Goal: Task Accomplishment & Management: Use online tool/utility

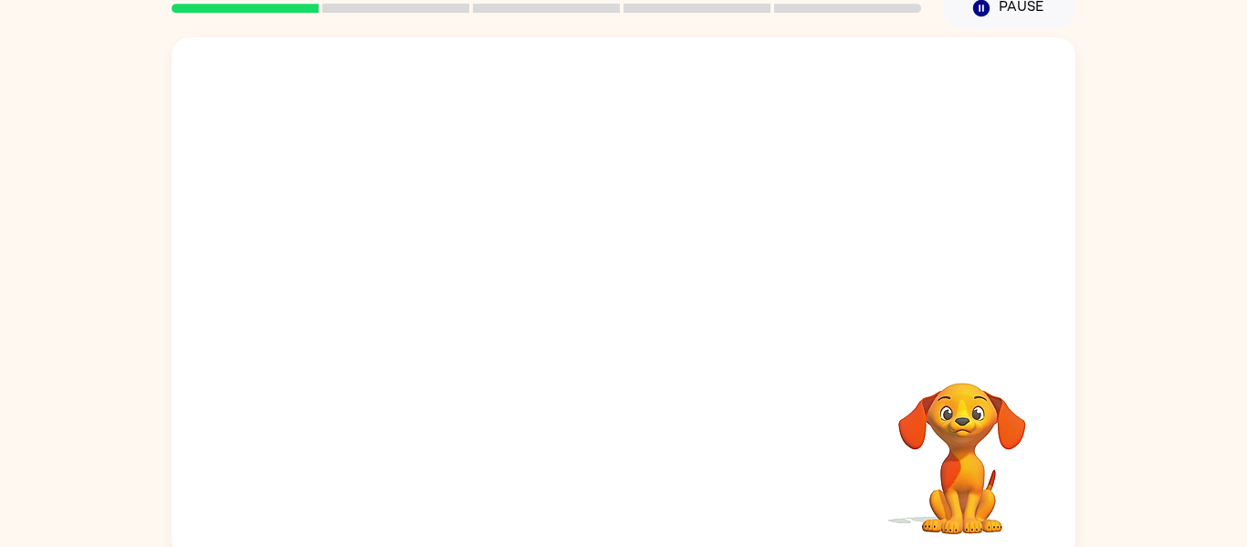
scroll to position [95, 0]
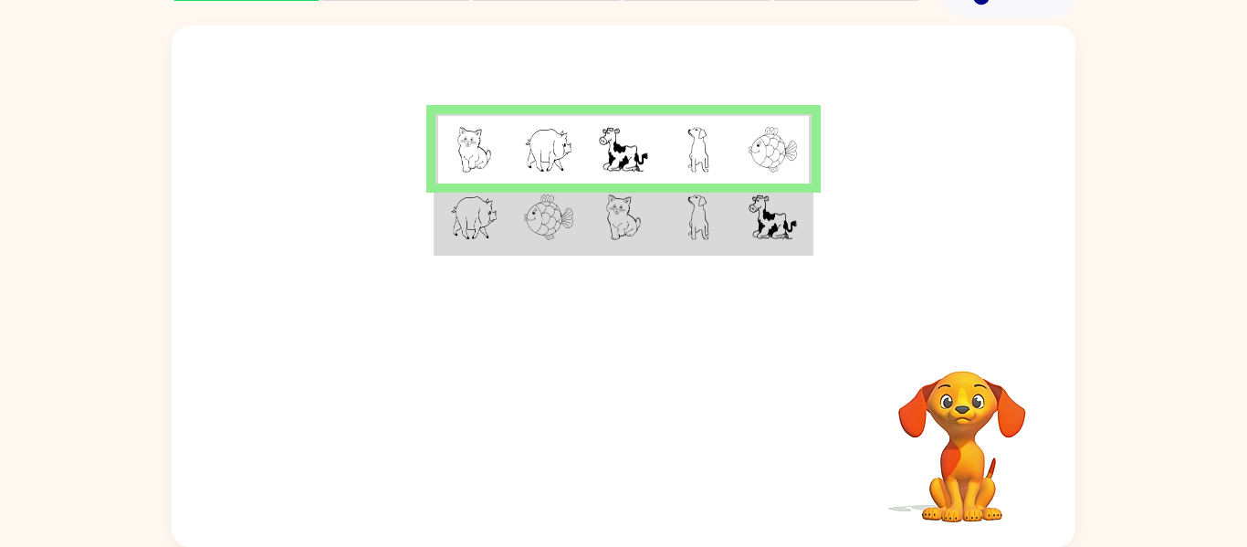
click at [771, 227] on img at bounding box center [771, 217] width 47 height 46
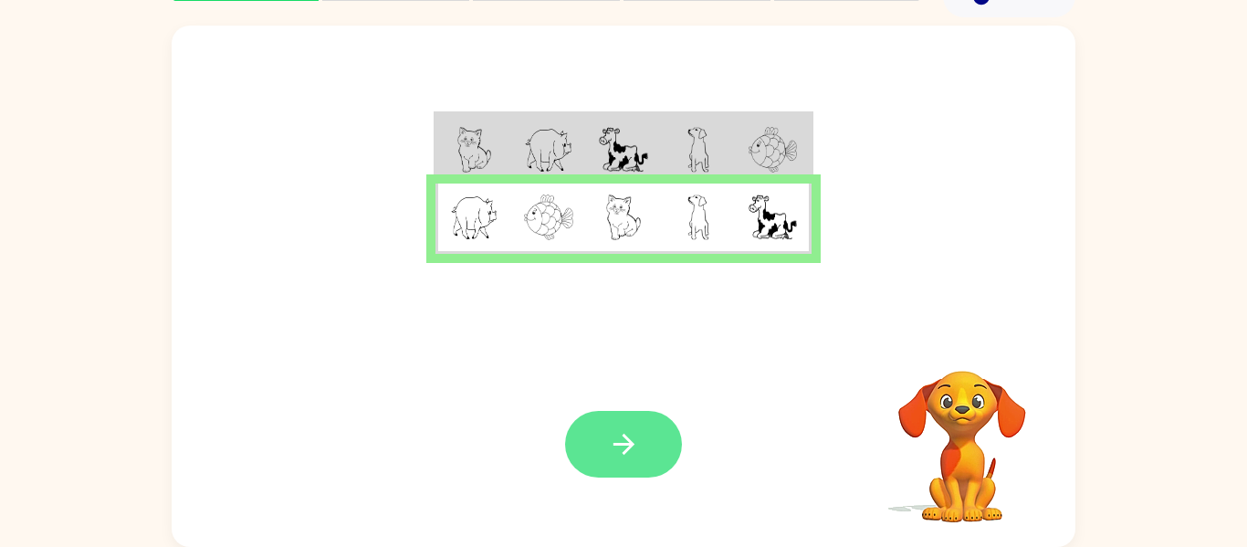
click at [622, 447] on icon "button" at bounding box center [624, 444] width 32 height 32
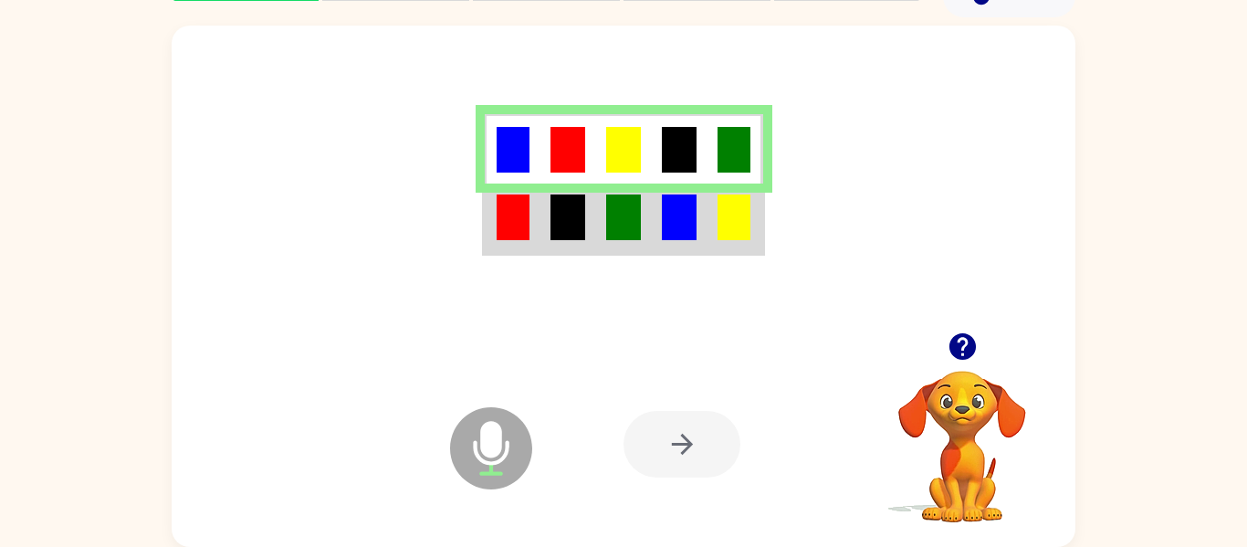
click at [659, 232] on td at bounding box center [680, 218] width 56 height 70
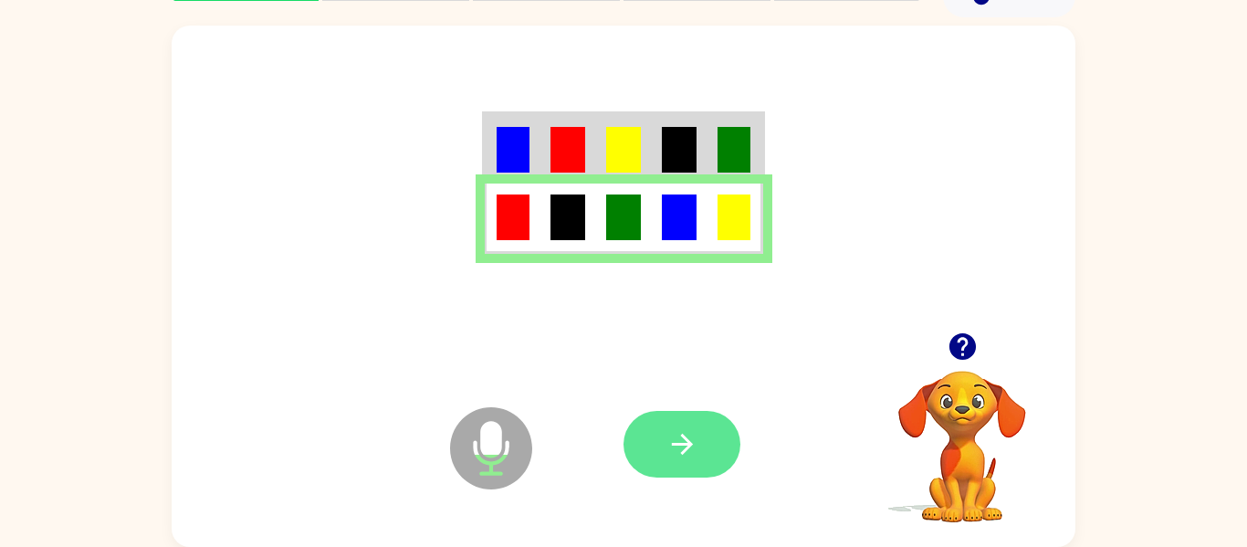
click at [673, 444] on icon "button" at bounding box center [681, 444] width 21 height 21
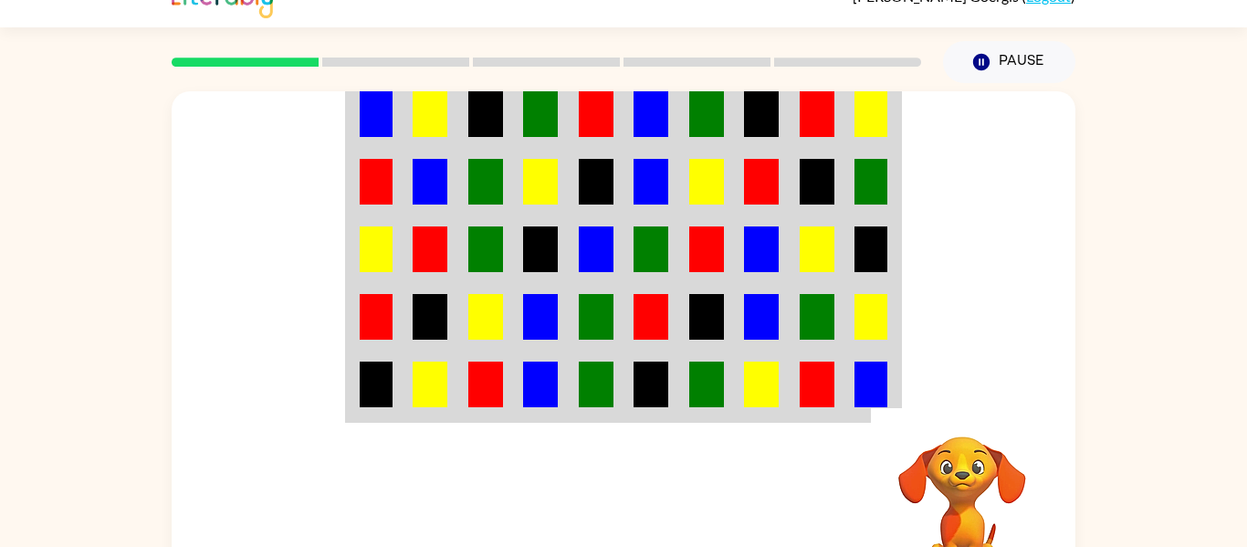
scroll to position [35, 0]
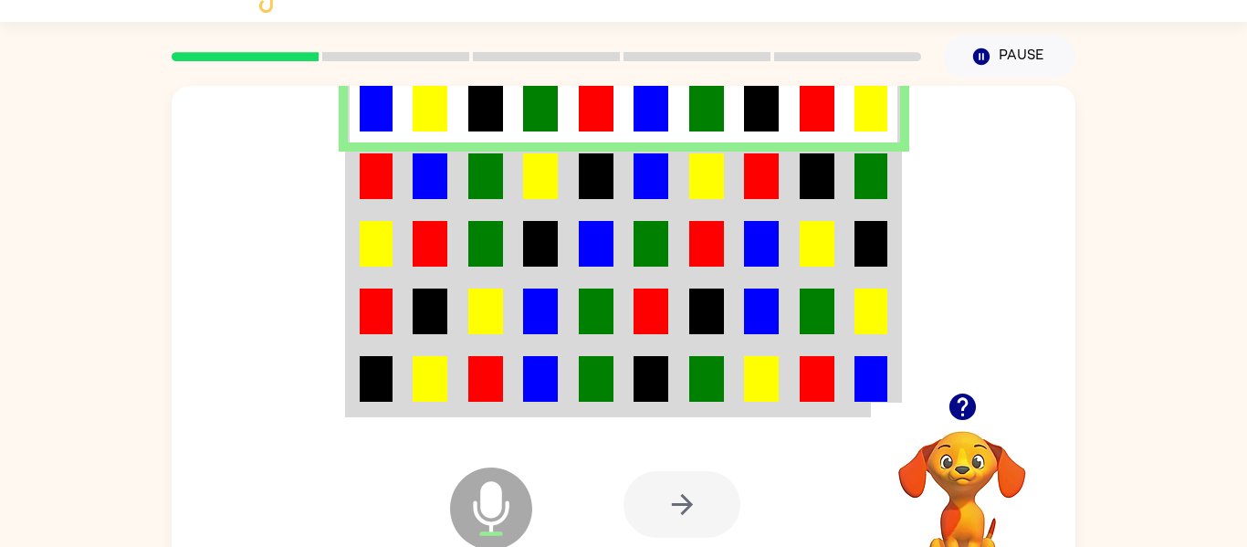
click at [458, 202] on td at bounding box center [486, 176] width 56 height 68
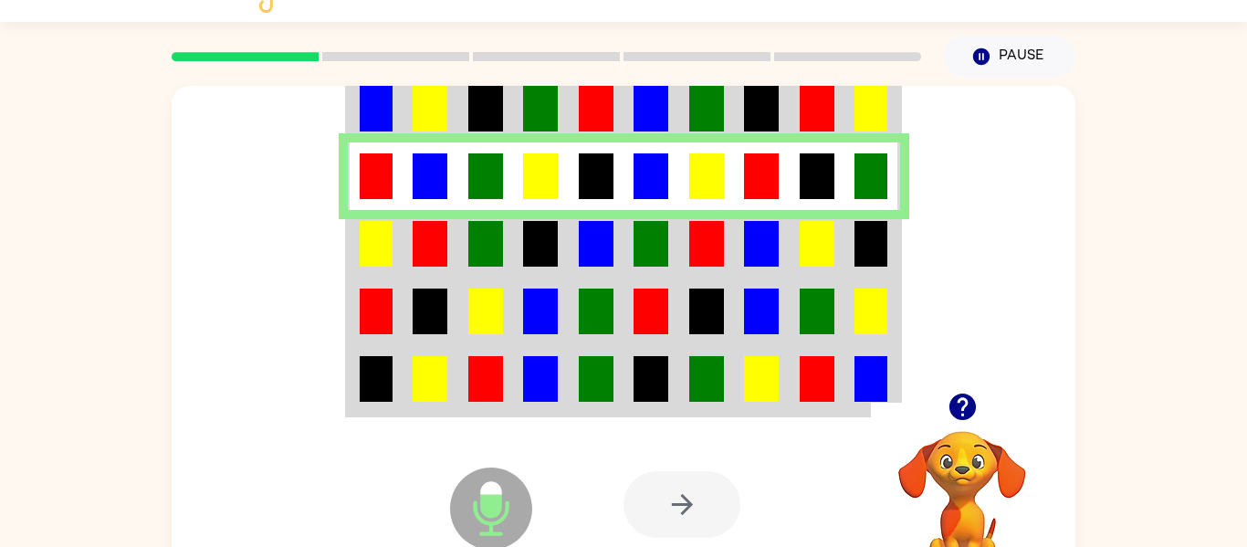
click at [443, 240] on img at bounding box center [430, 244] width 35 height 46
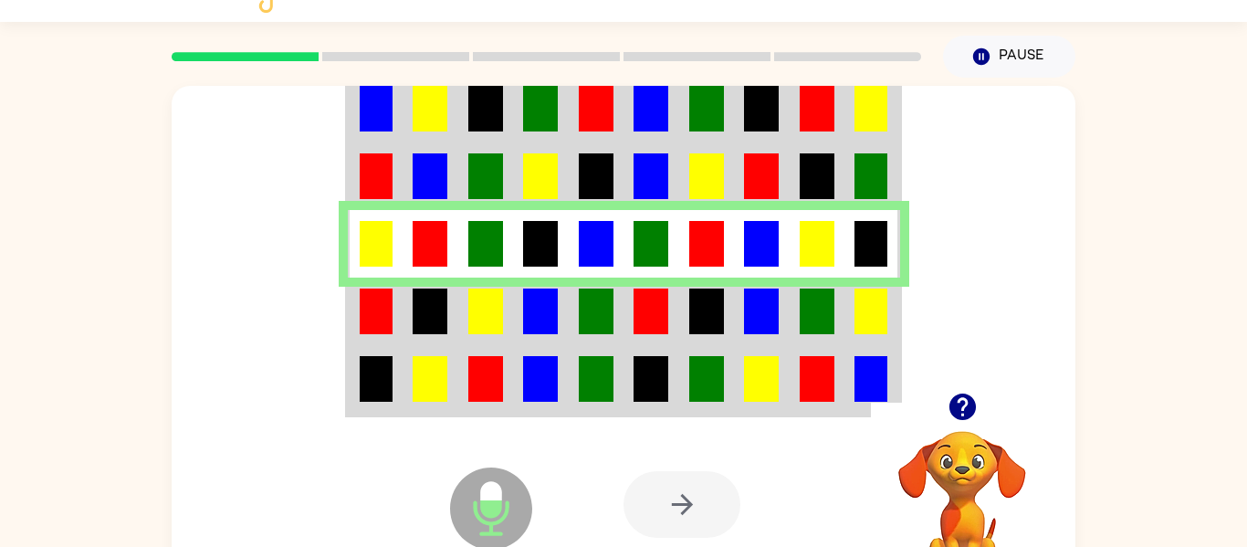
click at [353, 326] on td at bounding box center [376, 311] width 56 height 68
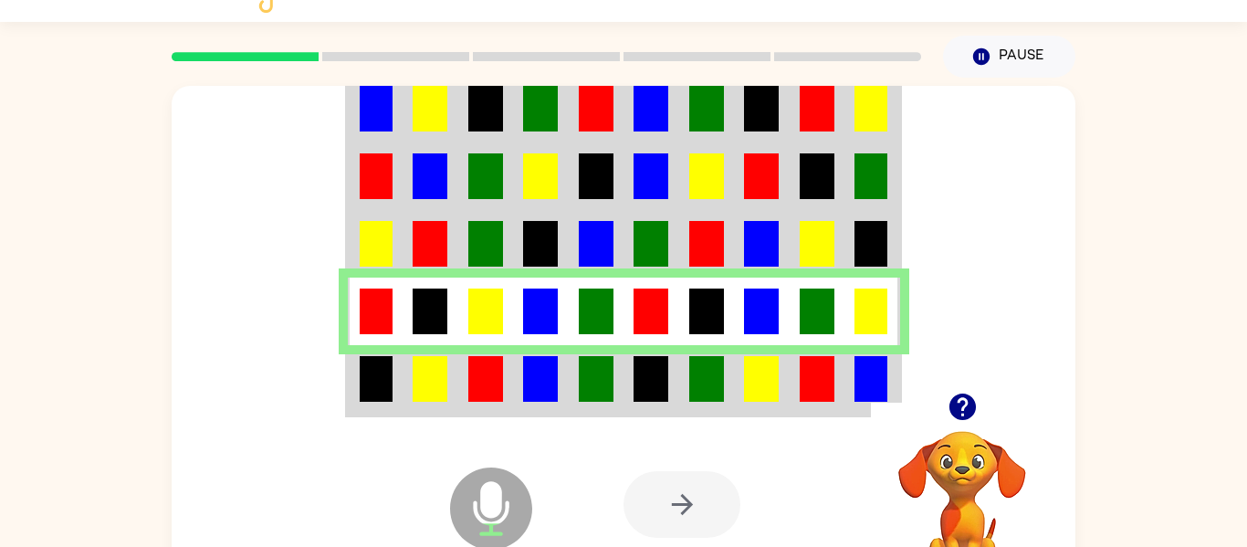
click at [612, 378] on img at bounding box center [596, 379] width 35 height 46
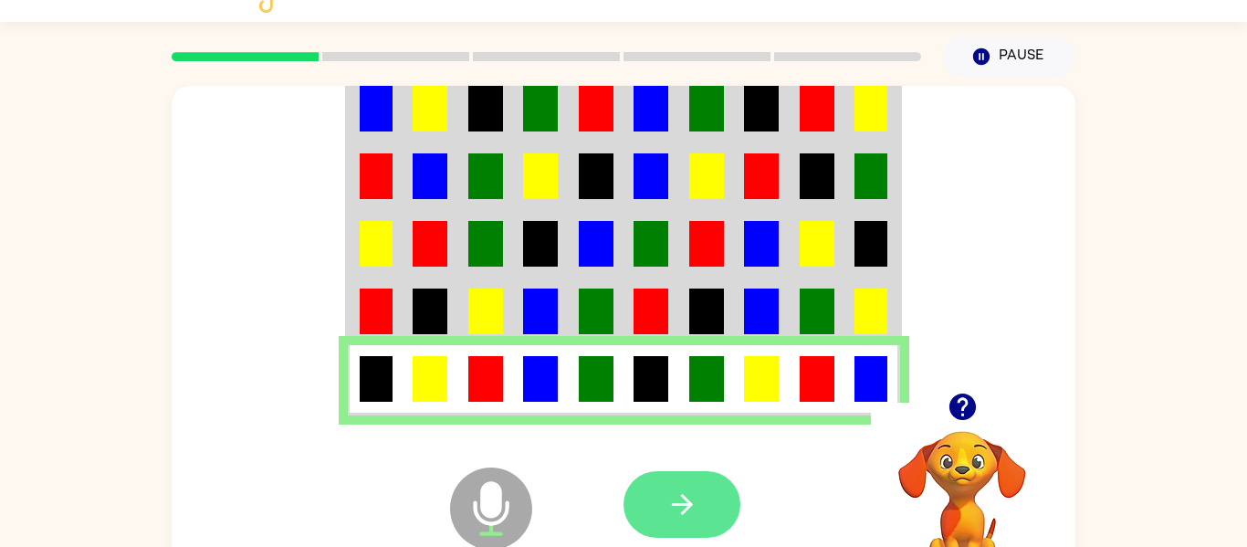
click at [705, 510] on button "button" at bounding box center [681, 504] width 117 height 67
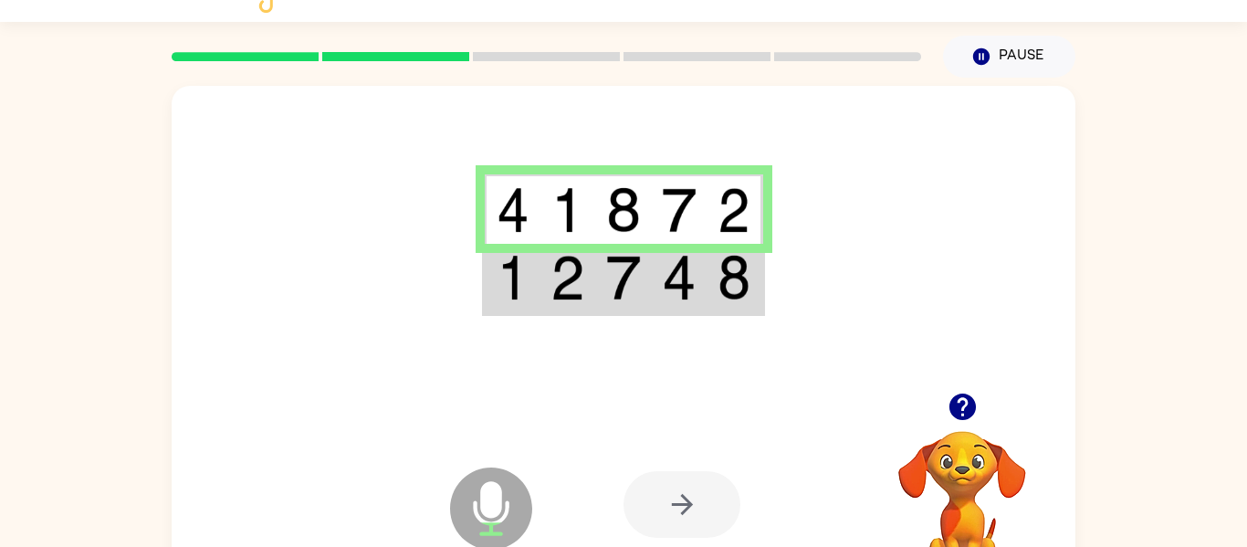
click at [667, 299] on img at bounding box center [679, 278] width 35 height 46
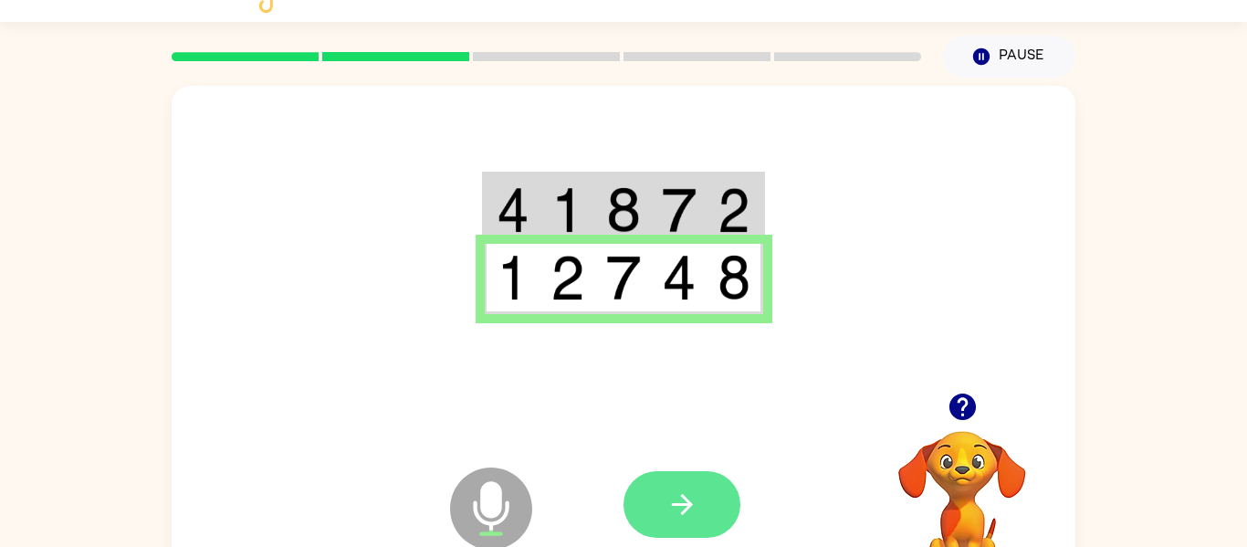
click at [705, 491] on button "button" at bounding box center [681, 504] width 117 height 67
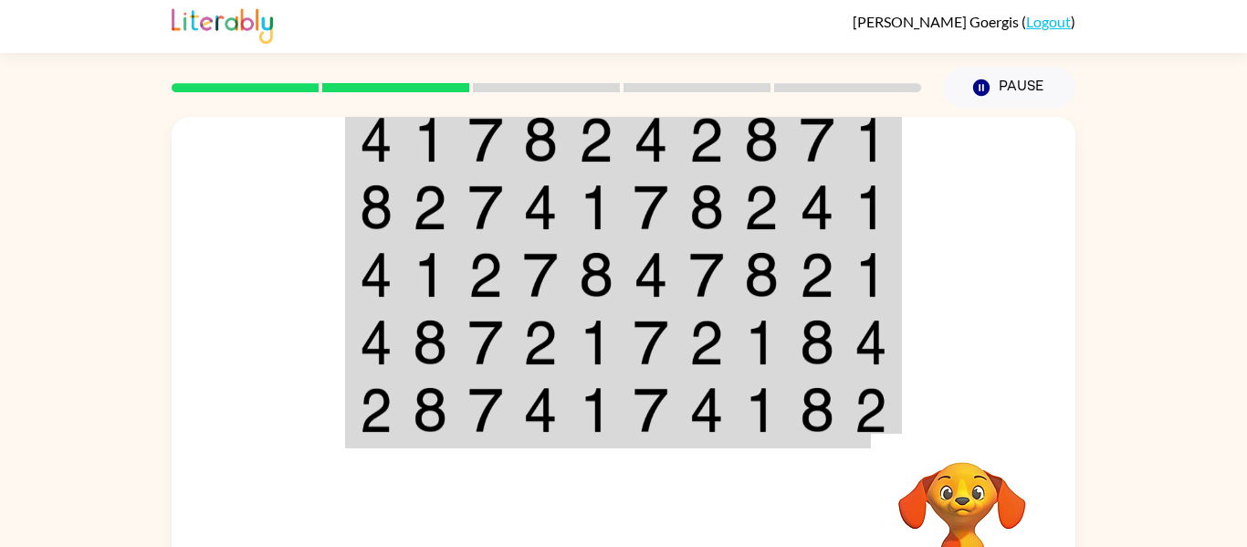
scroll to position [5, 0]
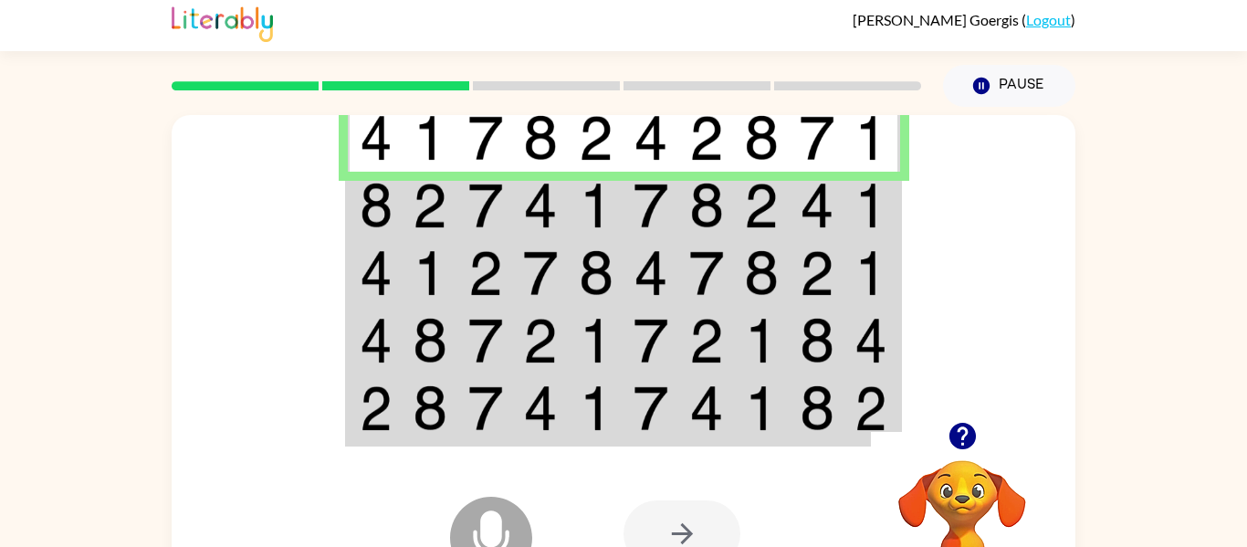
click at [613, 239] on td at bounding box center [597, 273] width 56 height 68
click at [670, 208] on td at bounding box center [651, 206] width 56 height 68
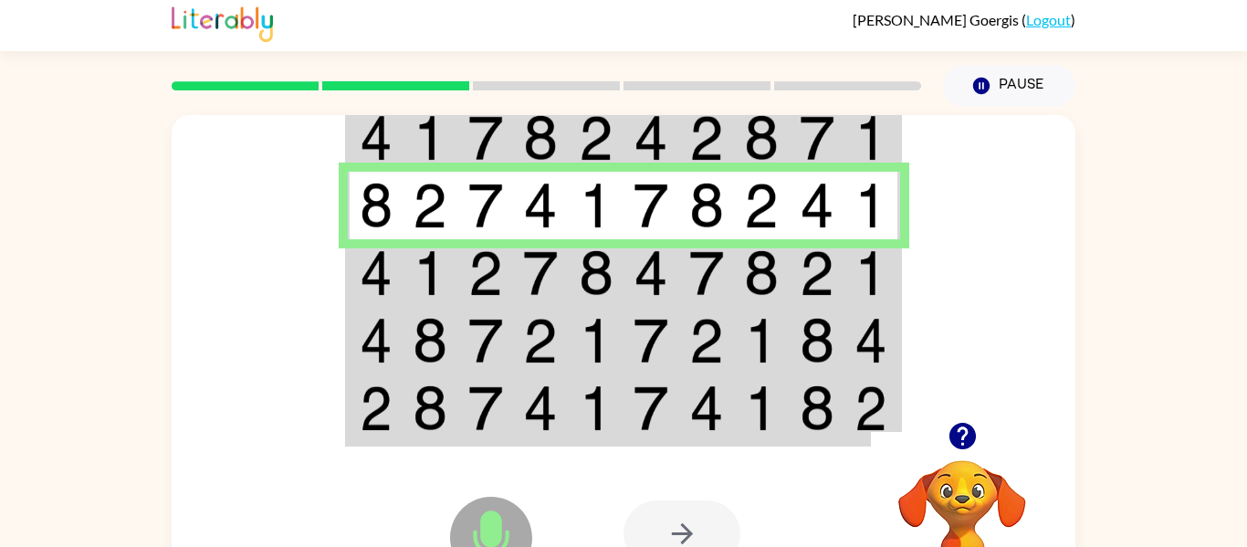
click at [398, 282] on td at bounding box center [376, 273] width 56 height 68
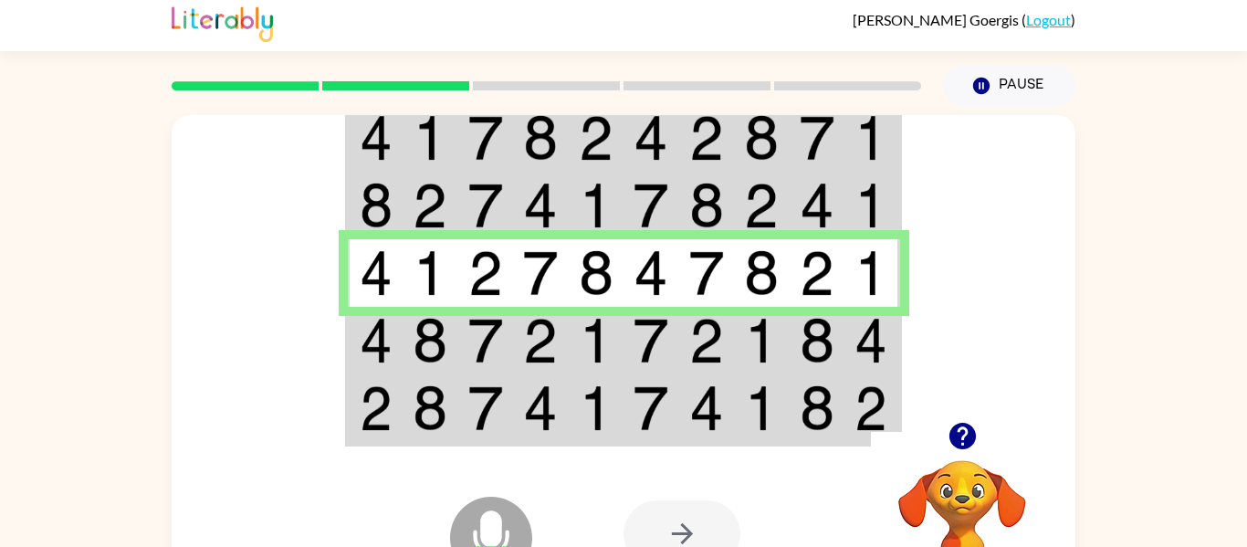
click at [865, 336] on img at bounding box center [870, 341] width 33 height 46
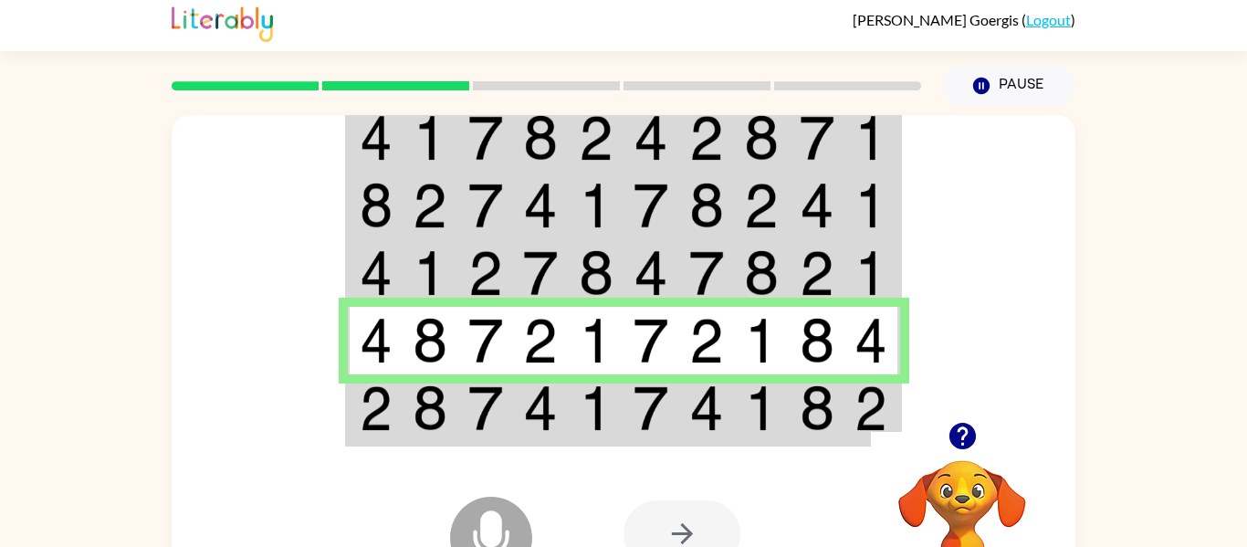
click at [385, 412] on img at bounding box center [376, 408] width 33 height 46
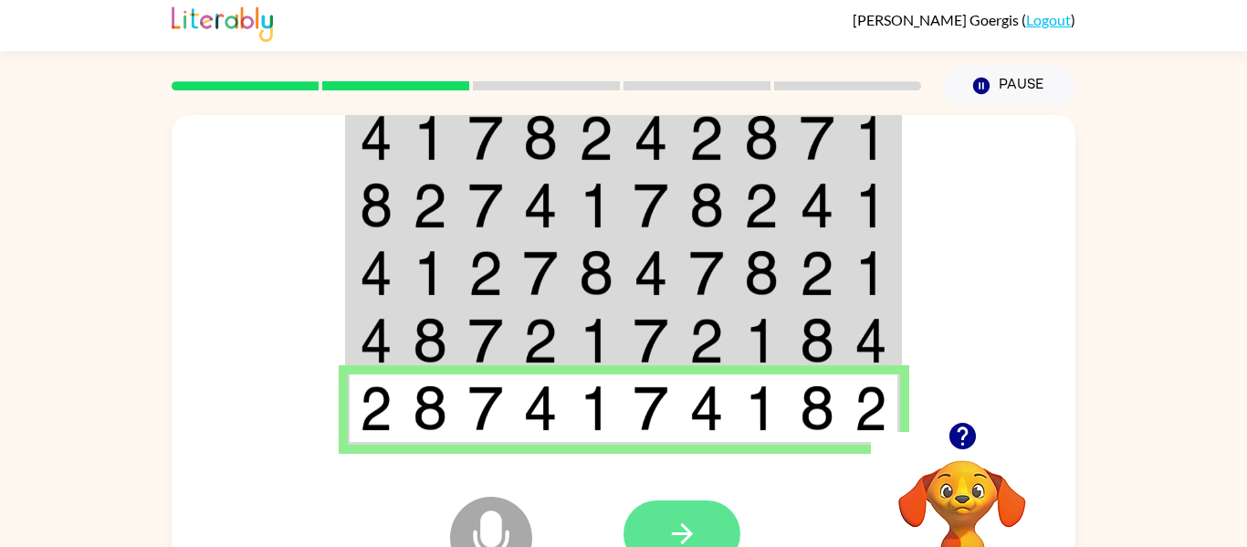
click at [698, 505] on button "button" at bounding box center [681, 533] width 117 height 67
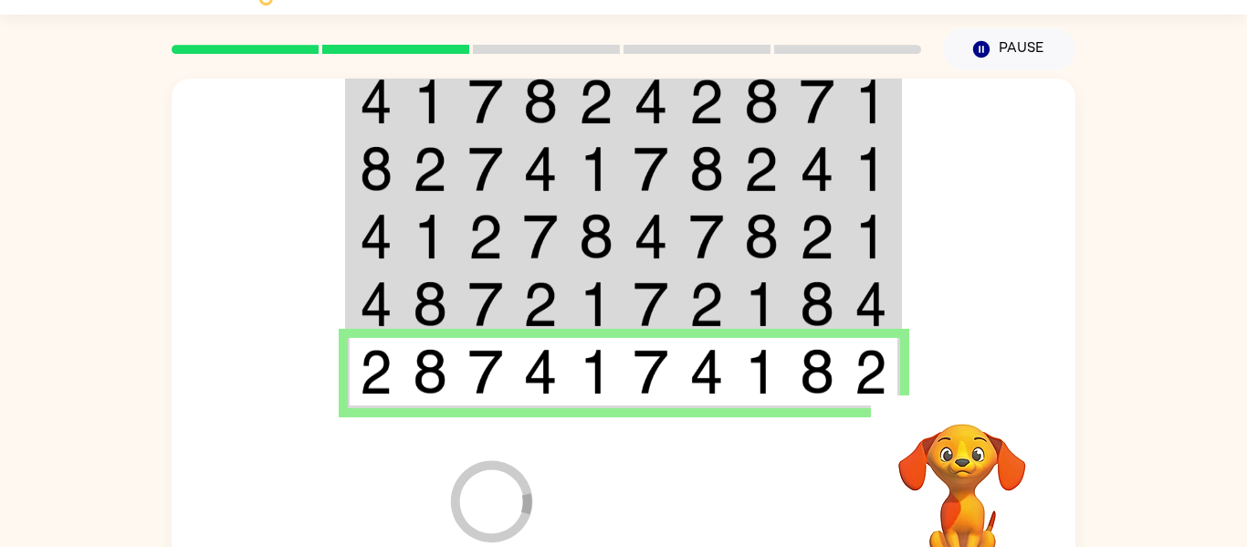
scroll to position [95, 0]
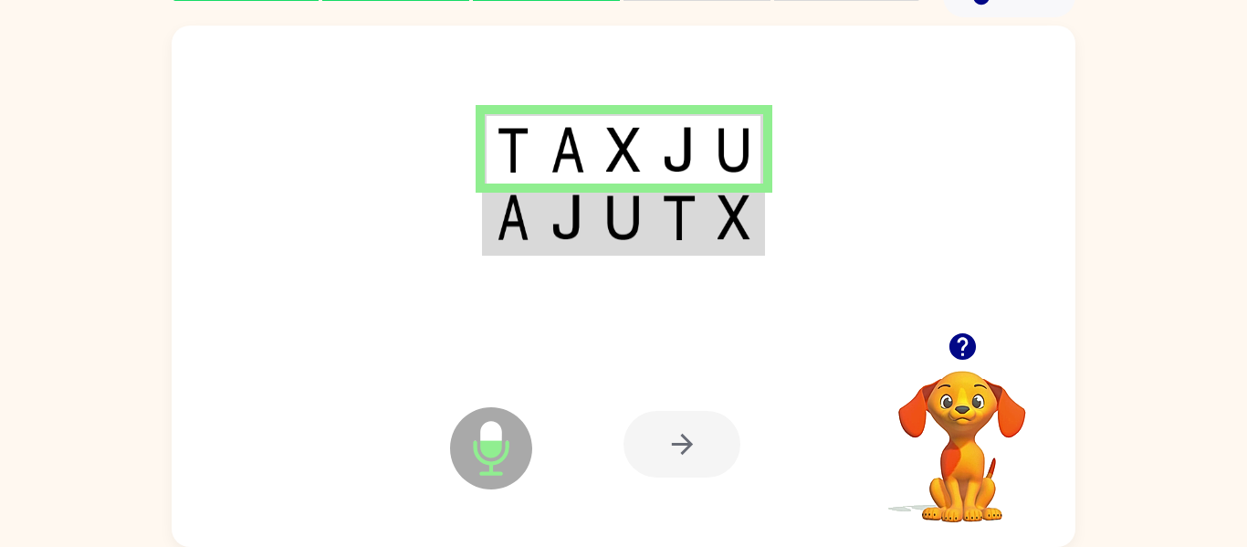
click at [538, 243] on td at bounding box center [513, 218] width 56 height 70
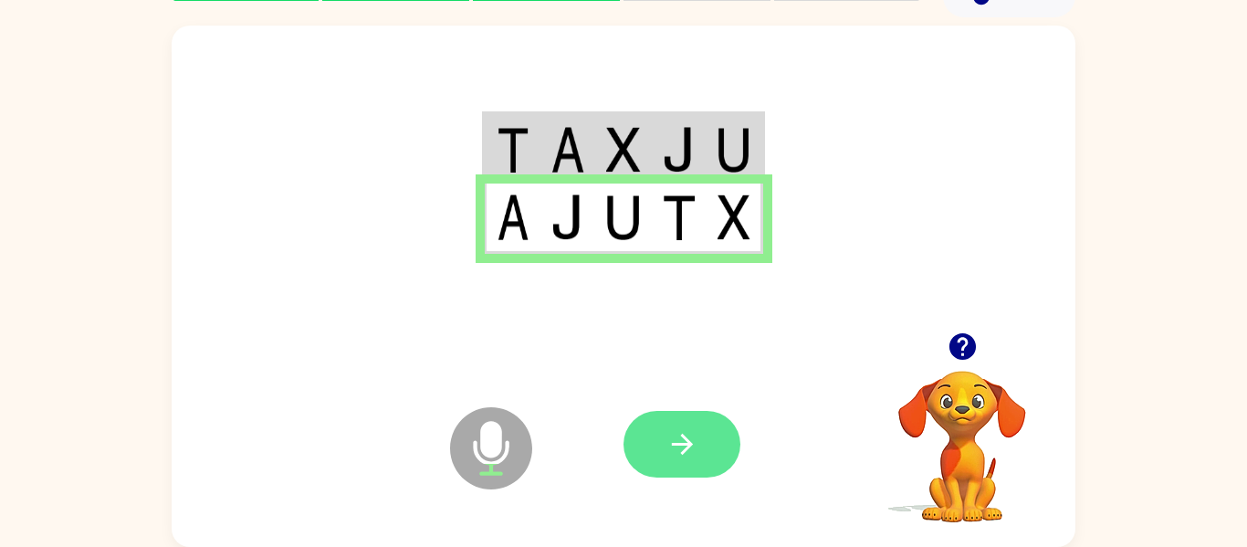
click at [688, 424] on button "button" at bounding box center [681, 444] width 117 height 67
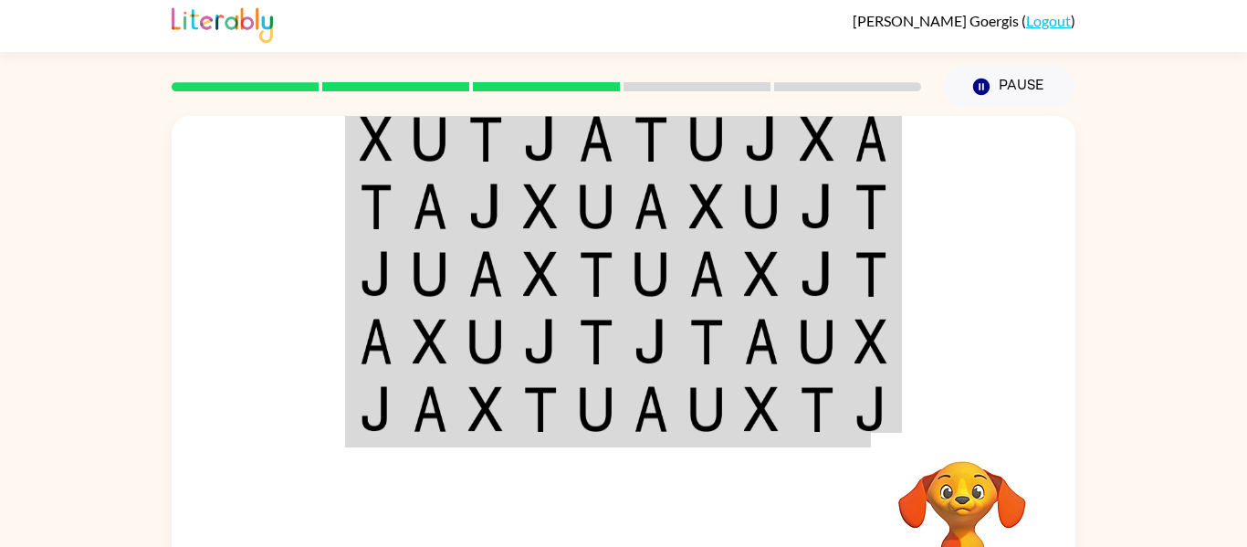
scroll to position [5, 0]
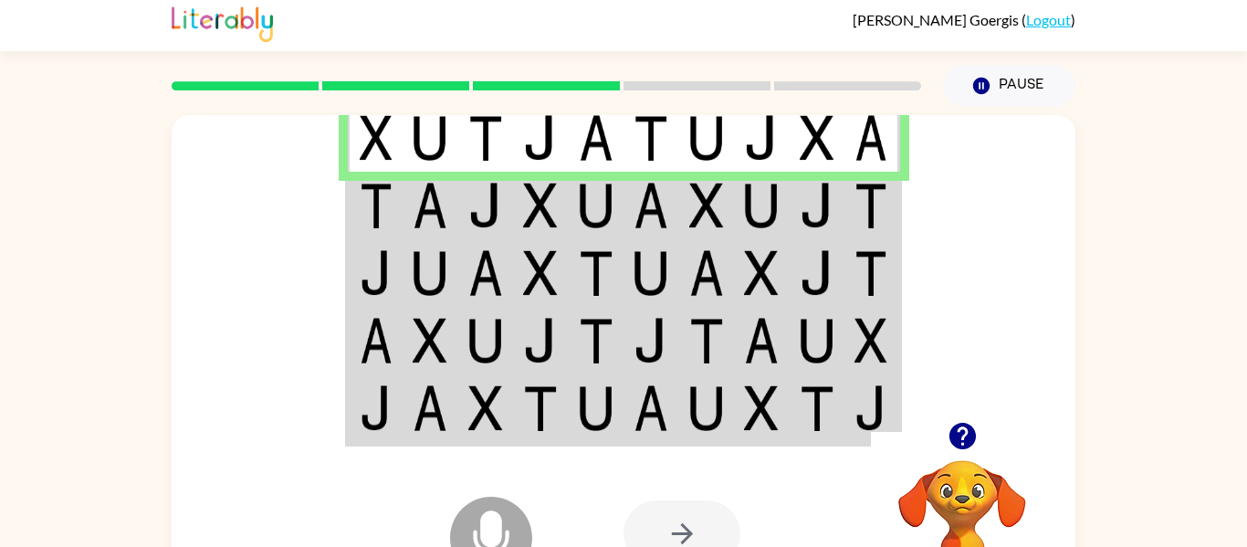
click at [499, 223] on img at bounding box center [485, 206] width 35 height 46
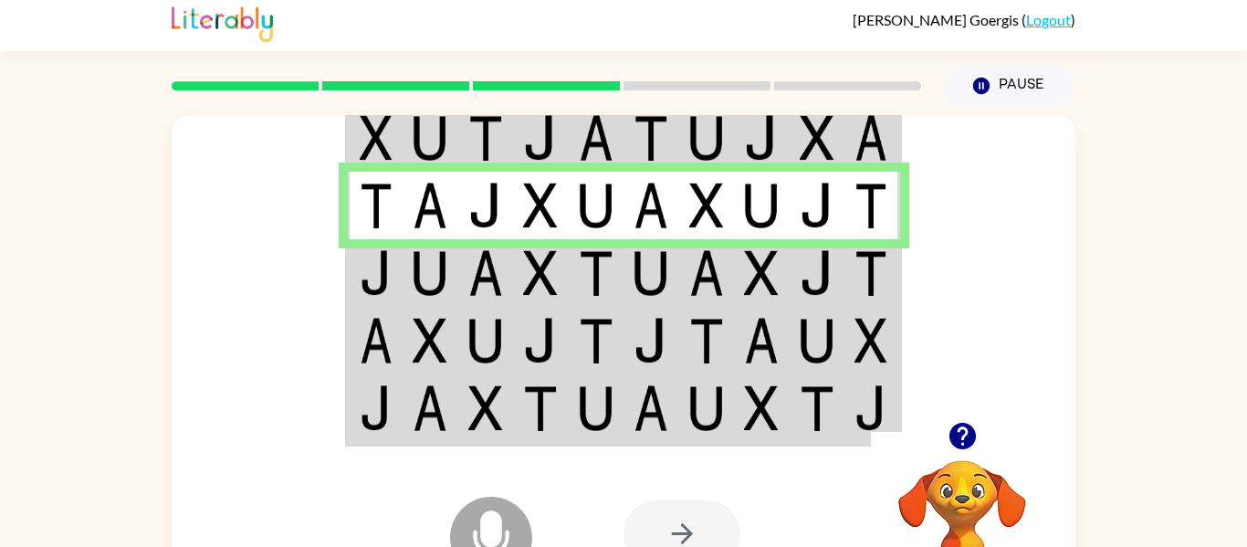
click at [411, 281] on td at bounding box center [430, 273] width 56 height 68
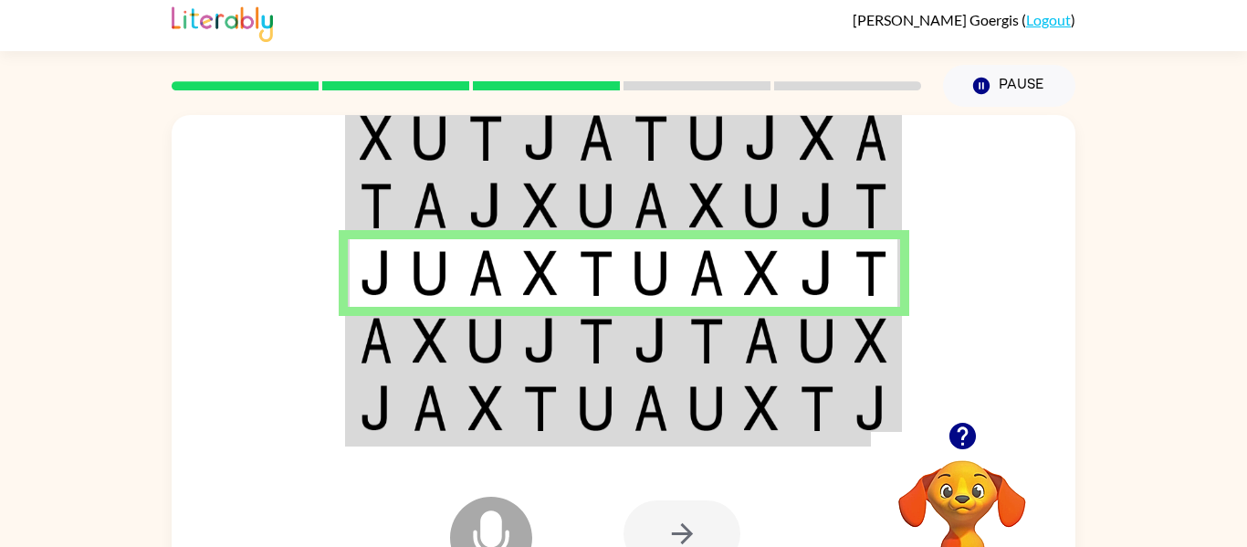
click at [416, 361] on img at bounding box center [430, 341] width 35 height 46
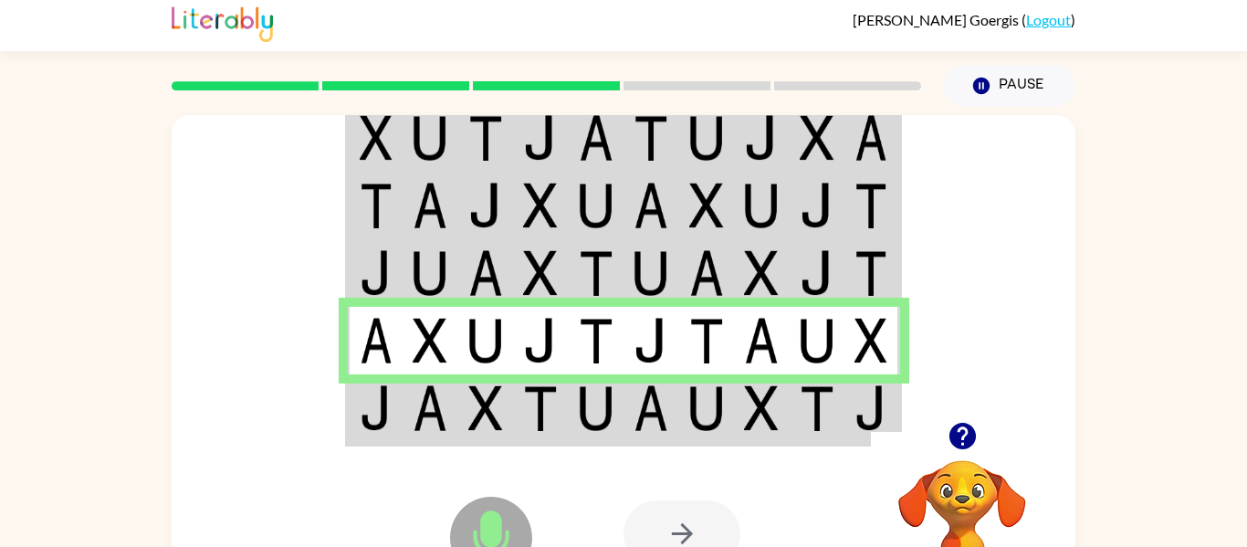
click at [404, 423] on td at bounding box center [430, 409] width 56 height 70
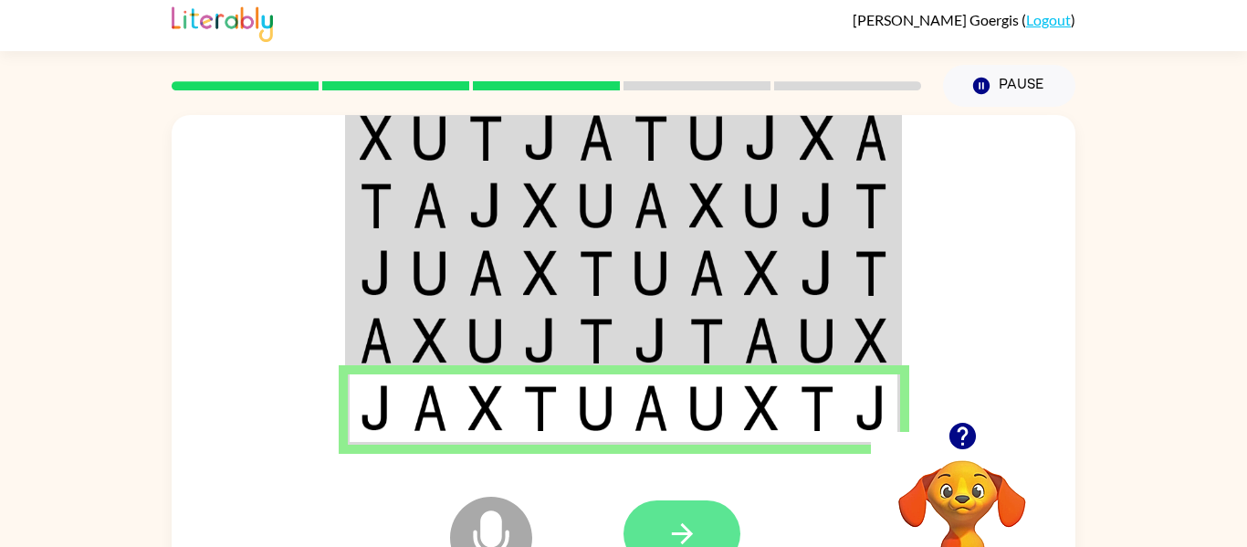
click at [666, 539] on icon "button" at bounding box center [682, 533] width 32 height 32
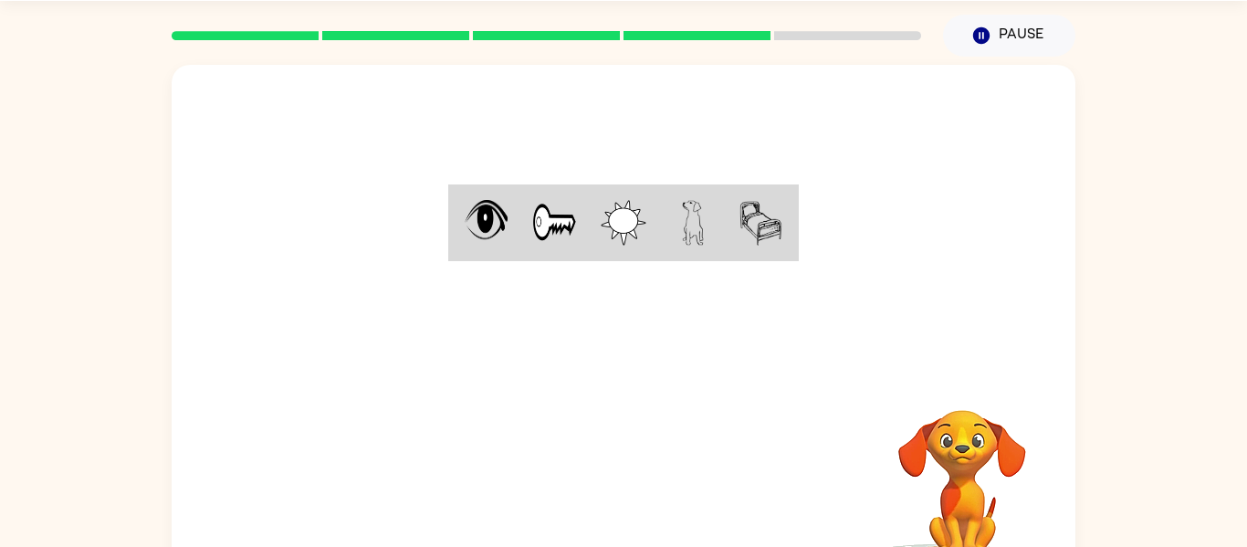
scroll to position [95, 0]
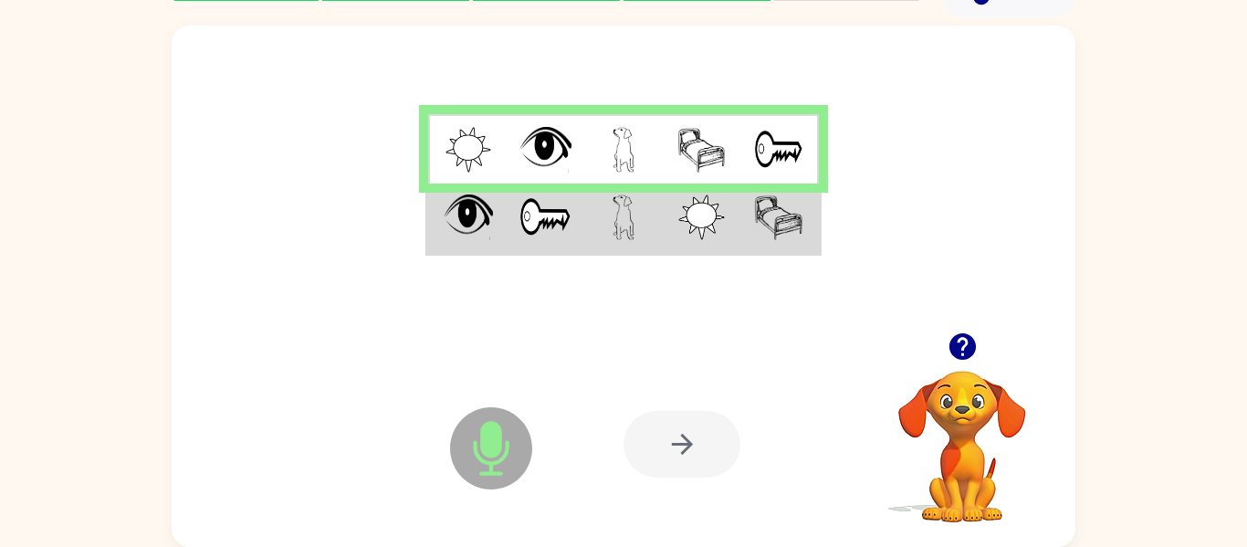
click at [495, 232] on td at bounding box center [467, 218] width 78 height 70
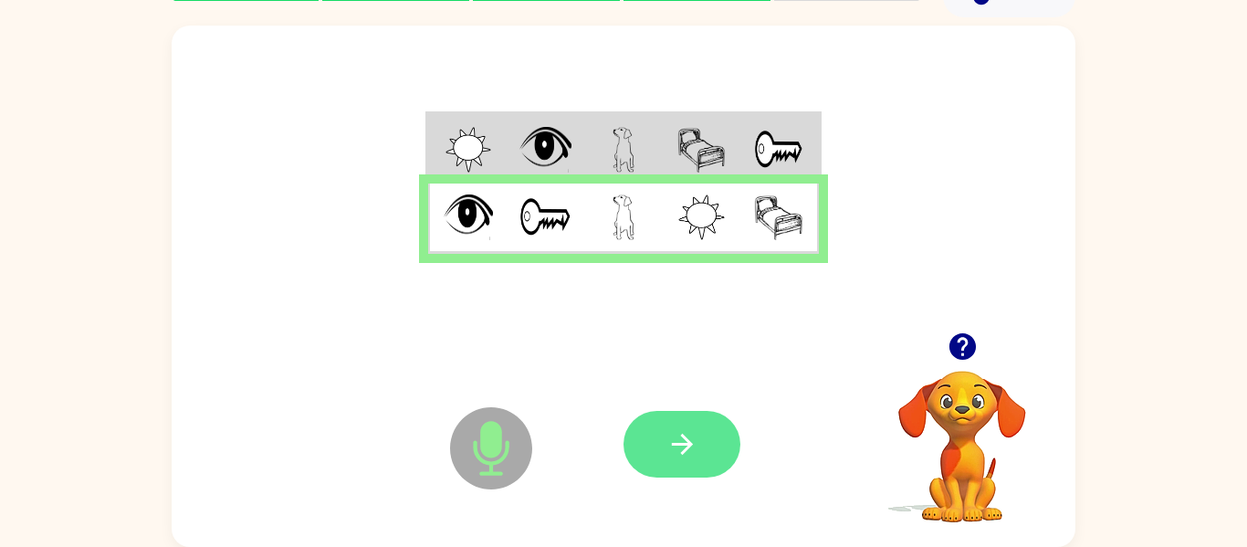
click at [666, 440] on icon "button" at bounding box center [682, 444] width 32 height 32
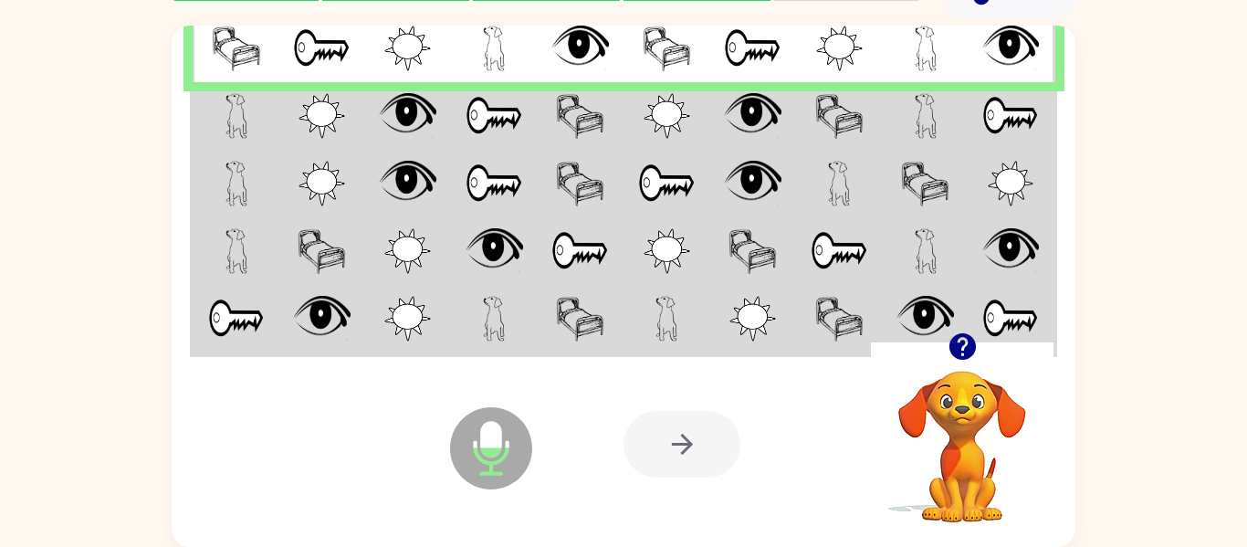
click at [250, 110] on td at bounding box center [236, 116] width 87 height 68
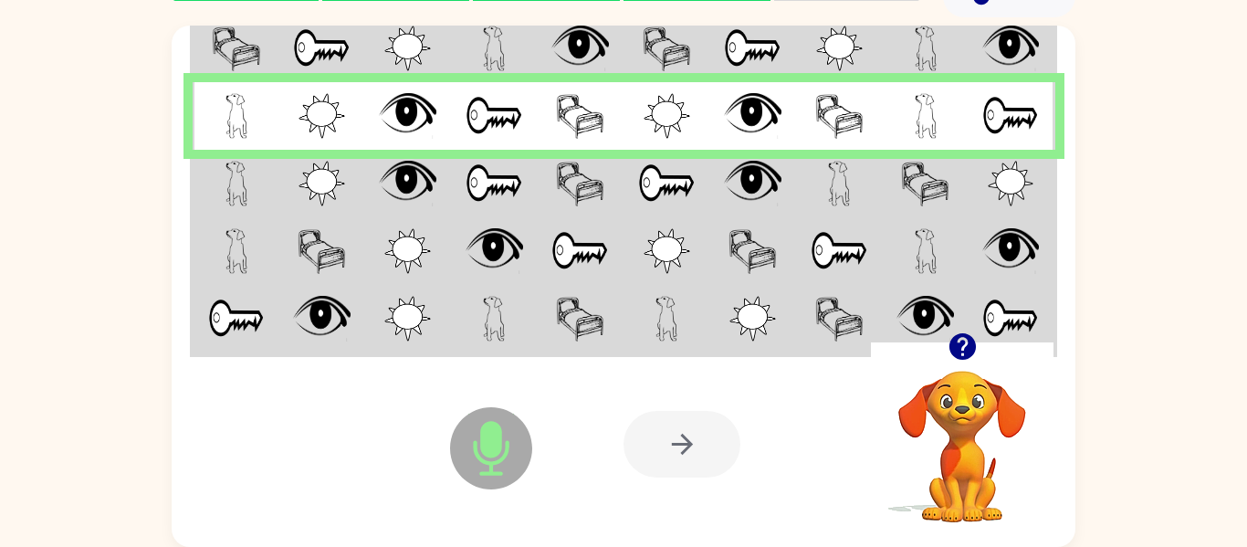
click at [195, 200] on td at bounding box center [236, 184] width 87 height 68
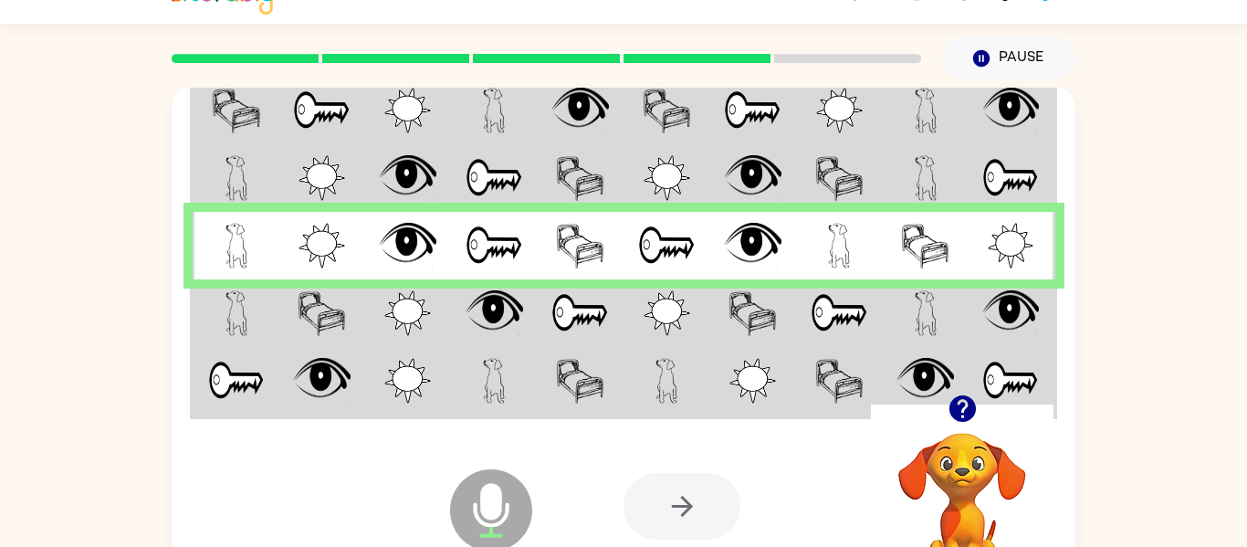
scroll to position [0, 0]
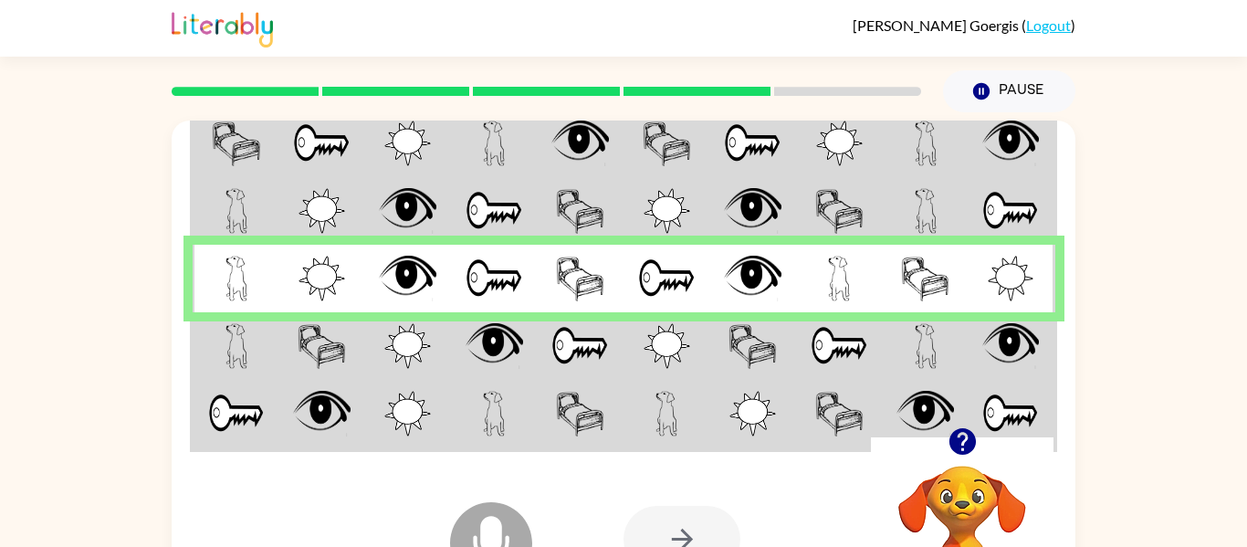
click at [282, 362] on td at bounding box center [321, 346] width 87 height 68
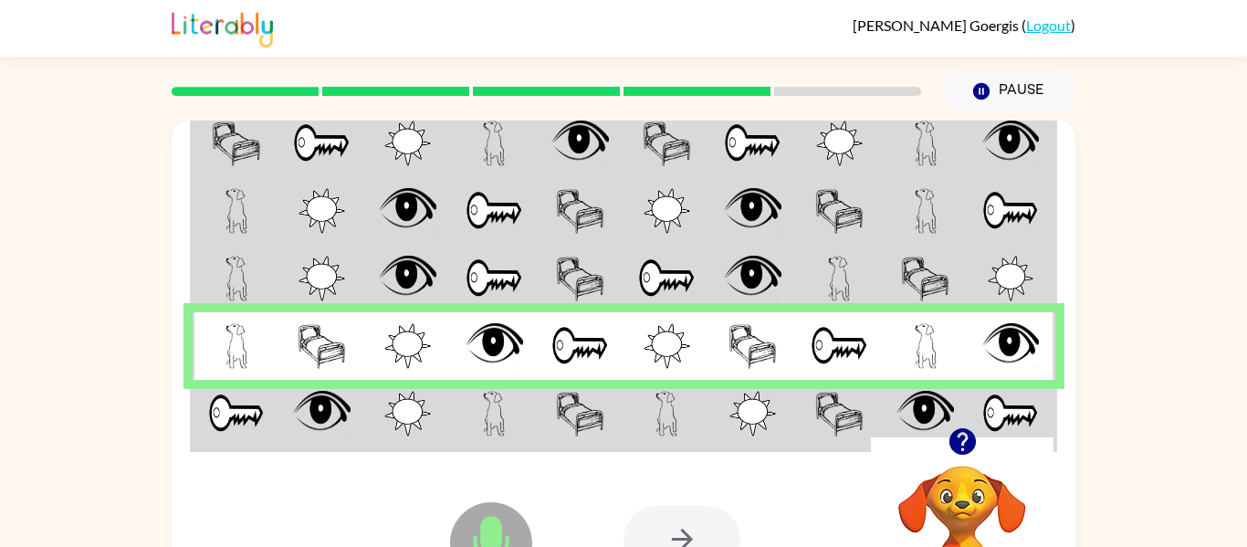
click at [259, 430] on img at bounding box center [236, 414] width 57 height 46
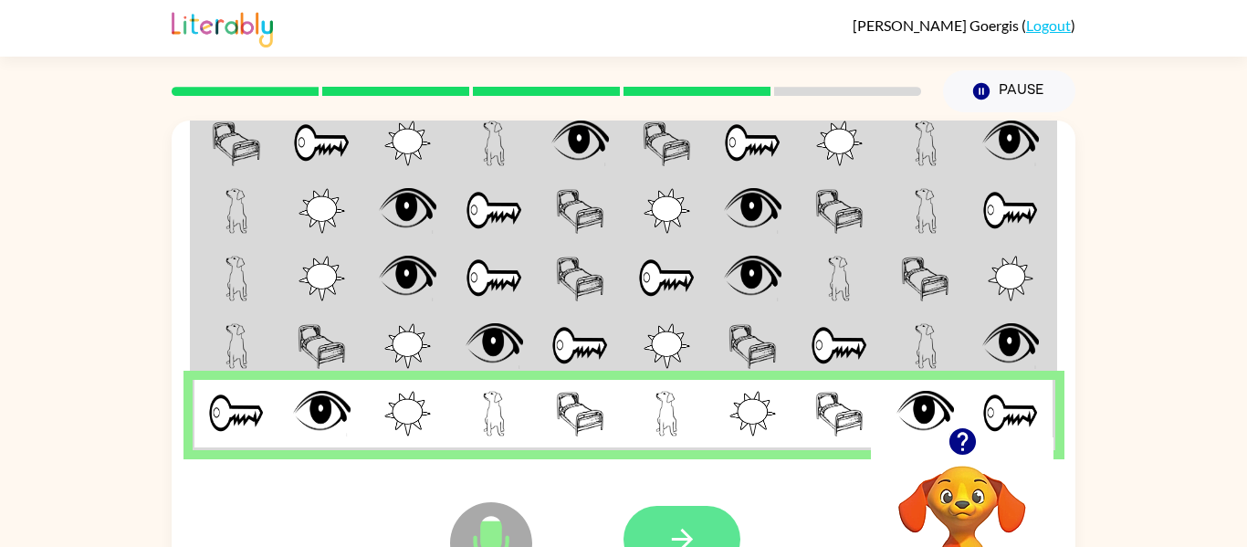
click at [693, 536] on icon "button" at bounding box center [682, 539] width 32 height 32
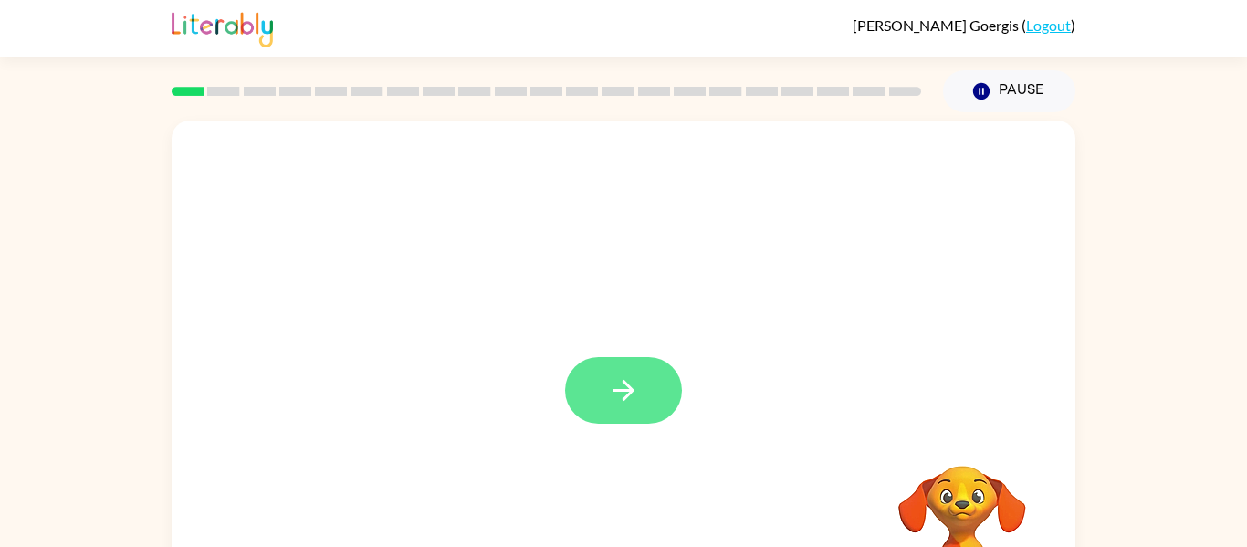
click at [637, 365] on button "button" at bounding box center [623, 390] width 117 height 67
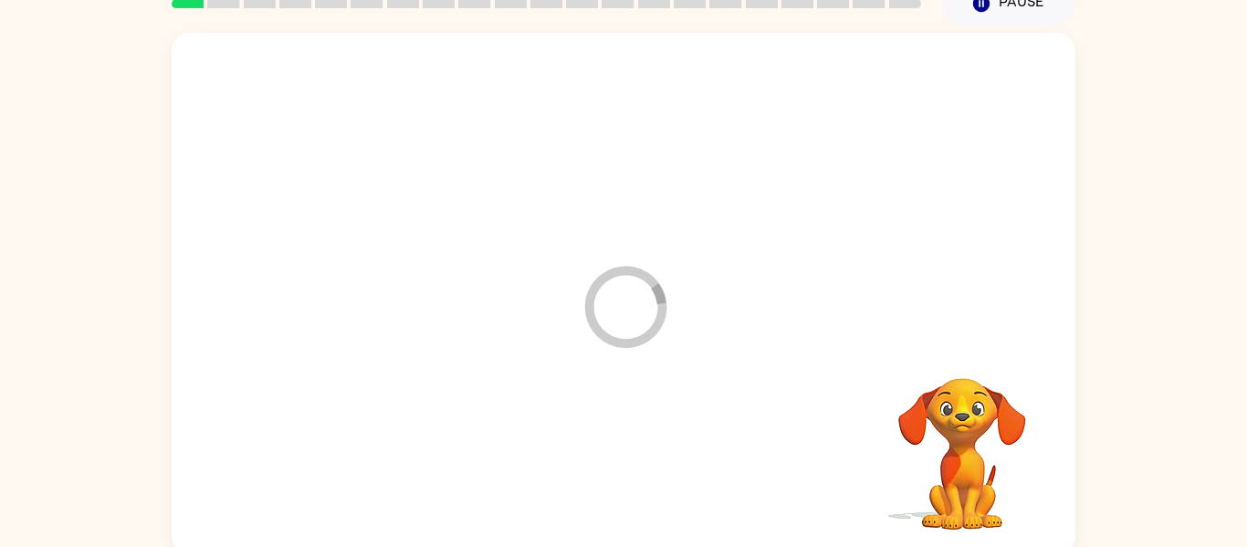
scroll to position [95, 0]
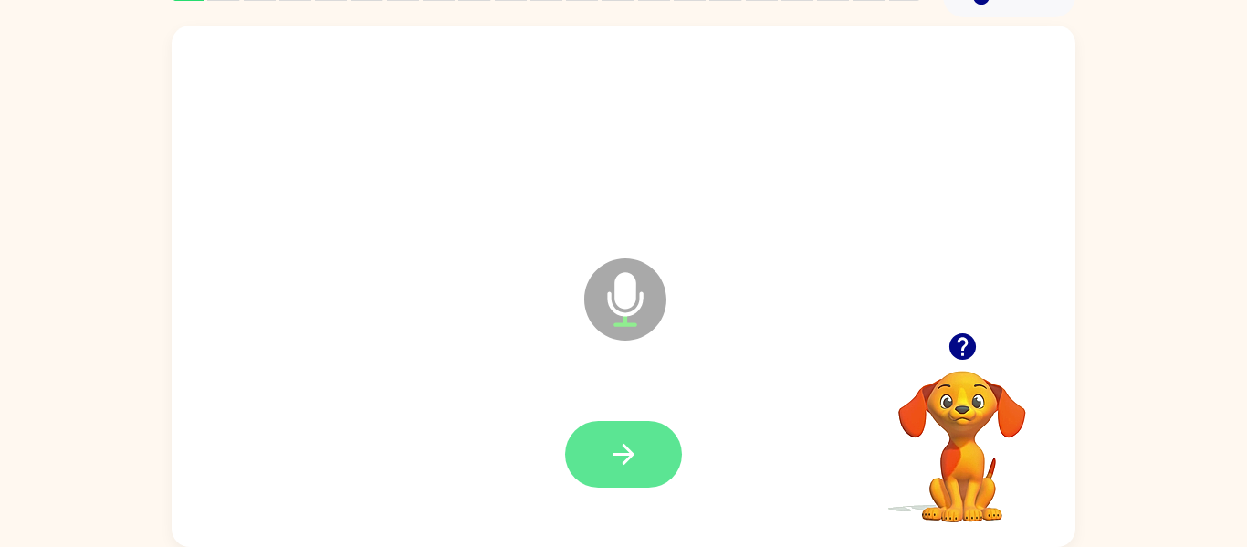
click at [636, 434] on button "button" at bounding box center [623, 454] width 117 height 67
click at [1001, 416] on video "Your browser must support playing .mp4 files to use Literably. Please try using…" at bounding box center [962, 433] width 183 height 183
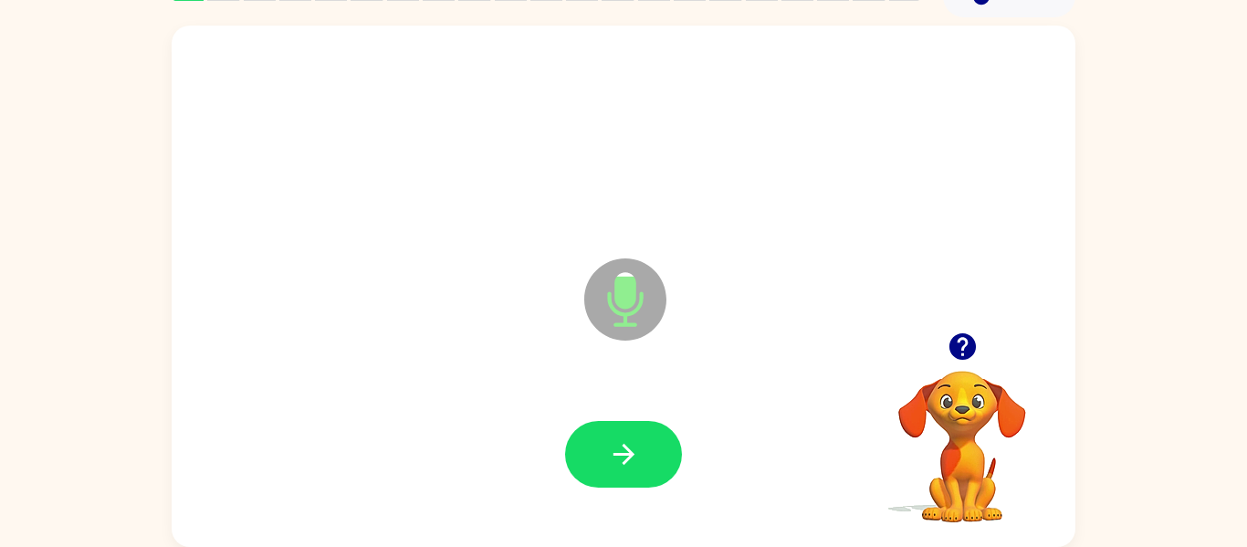
click at [956, 434] on video "Your browser must support playing .mp4 files to use Literably. Please try using…" at bounding box center [962, 433] width 183 height 183
click at [626, 462] on icon "button" at bounding box center [622, 454] width 21 height 21
click at [626, 452] on icon "button" at bounding box center [624, 454] width 32 height 32
click at [977, 444] on video "Your browser must support playing .mp4 files to use Literably. Please try using…" at bounding box center [962, 433] width 183 height 183
click at [960, 423] on video "Your browser must support playing .mp4 files to use Literably. Please try using…" at bounding box center [962, 433] width 183 height 183
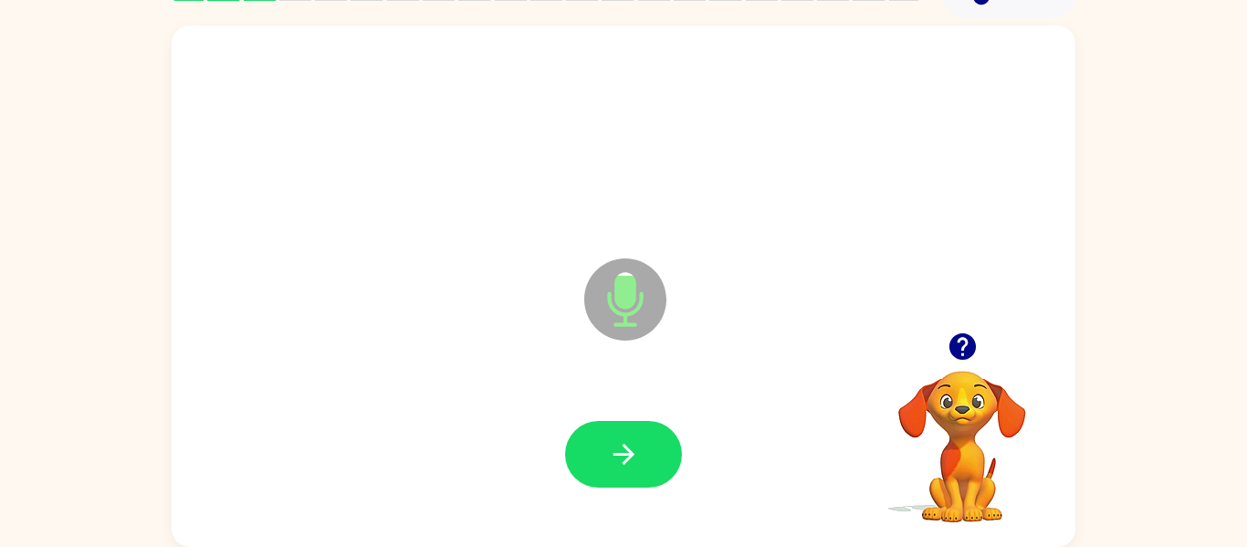
click at [961, 427] on video "Your browser must support playing .mp4 files to use Literably. Please try using…" at bounding box center [962, 433] width 183 height 183
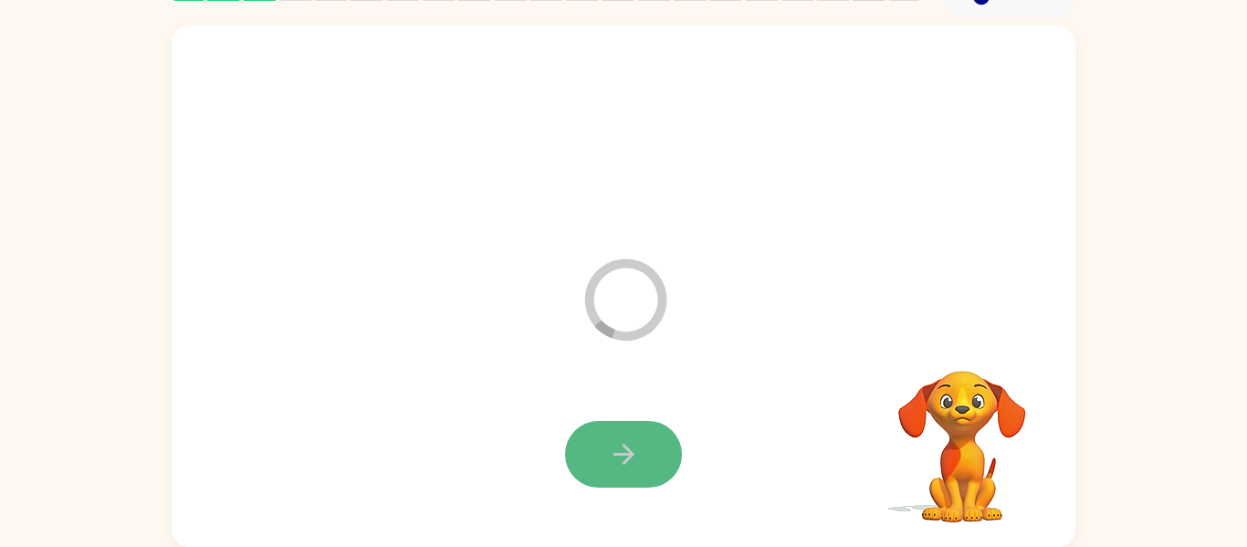
click at [618, 457] on icon "button" at bounding box center [624, 454] width 32 height 32
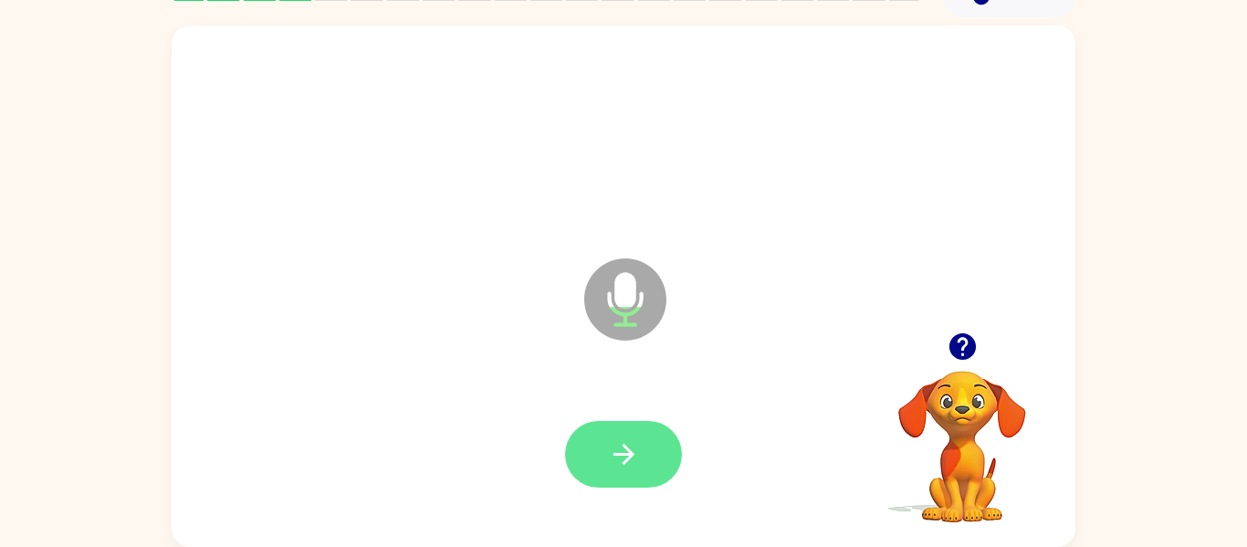
click at [625, 423] on button "button" at bounding box center [623, 454] width 117 height 67
click at [586, 426] on button "button" at bounding box center [623, 454] width 117 height 67
click at [610, 455] on icon "button" at bounding box center [624, 454] width 32 height 32
click at [631, 484] on button "button" at bounding box center [623, 454] width 117 height 67
click at [620, 471] on button "button" at bounding box center [623, 454] width 117 height 67
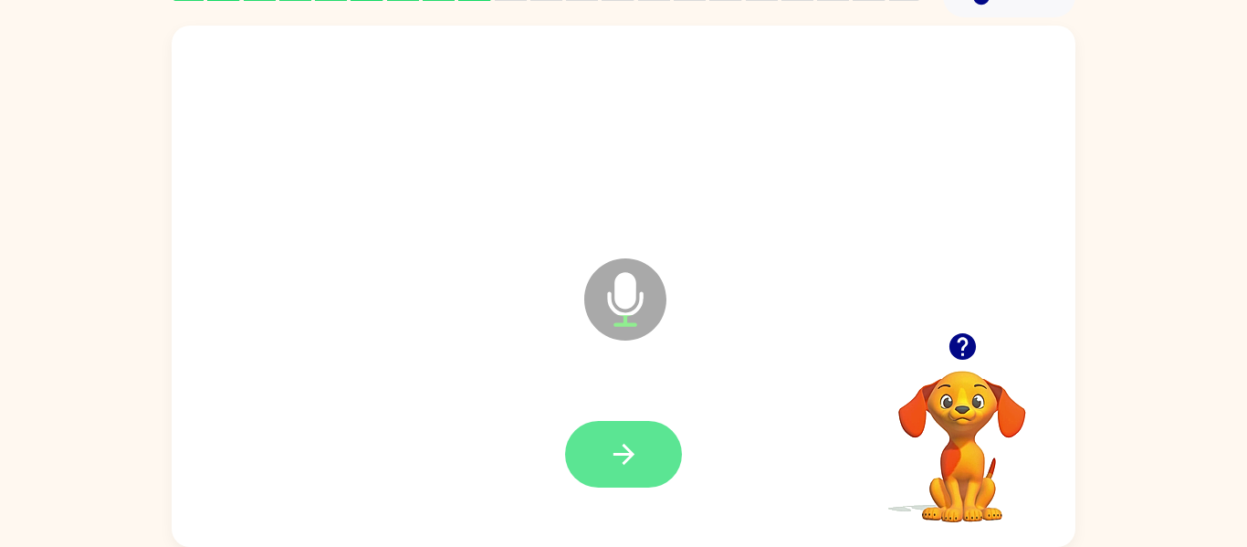
click at [626, 453] on icon "button" at bounding box center [622, 454] width 21 height 21
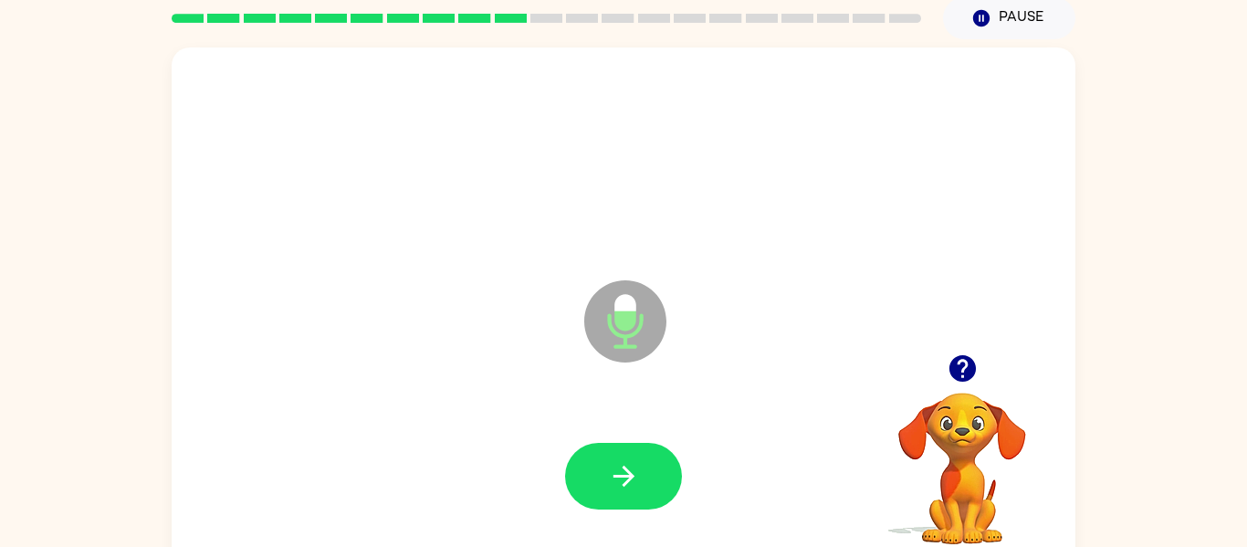
scroll to position [53, 0]
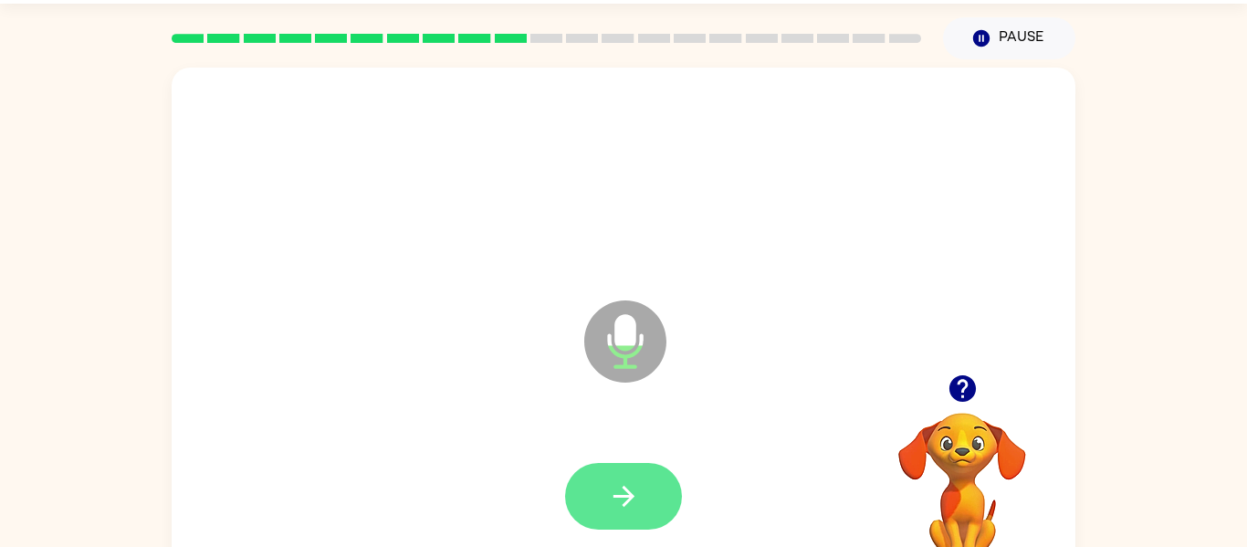
click at [604, 486] on button "button" at bounding box center [623, 496] width 117 height 67
click at [660, 490] on button "button" at bounding box center [623, 496] width 117 height 67
click at [635, 484] on icon "button" at bounding box center [624, 496] width 32 height 32
click at [608, 501] on icon "button" at bounding box center [624, 496] width 32 height 32
click at [597, 483] on button "button" at bounding box center [623, 496] width 117 height 67
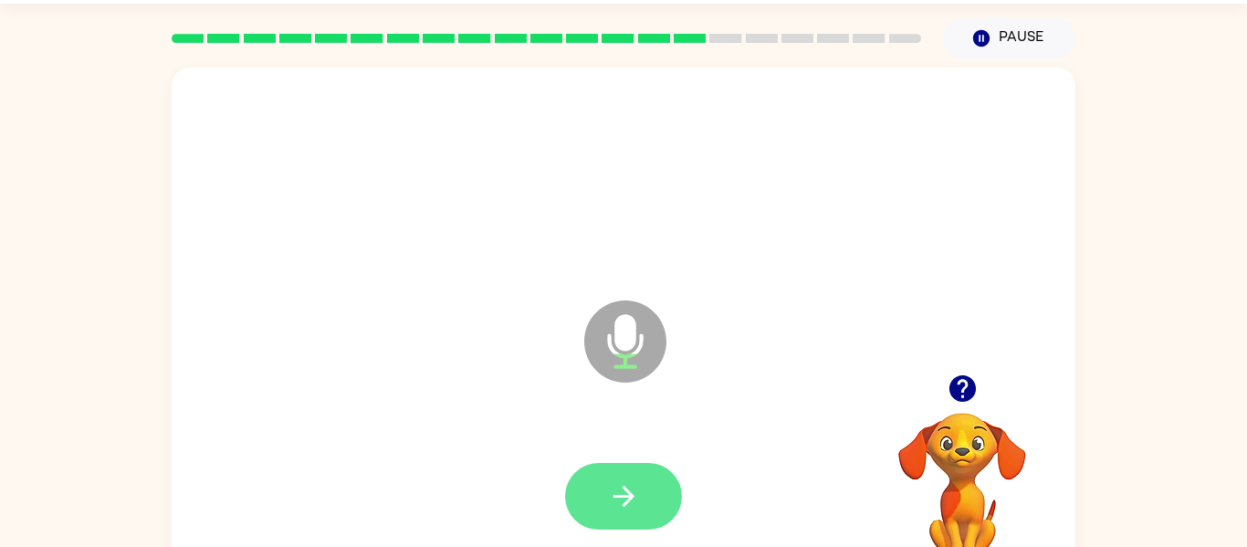
click at [622, 487] on icon "button" at bounding box center [622, 496] width 21 height 21
click at [652, 488] on button "button" at bounding box center [623, 496] width 117 height 67
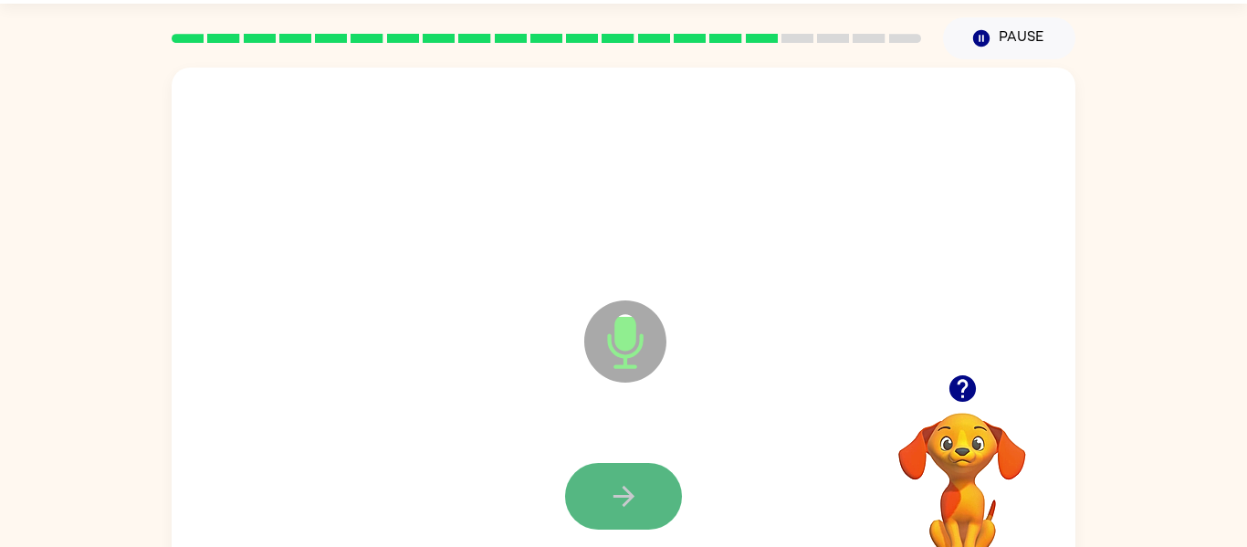
click at [598, 483] on button "button" at bounding box center [623, 496] width 117 height 67
click at [643, 503] on button "button" at bounding box center [623, 496] width 117 height 67
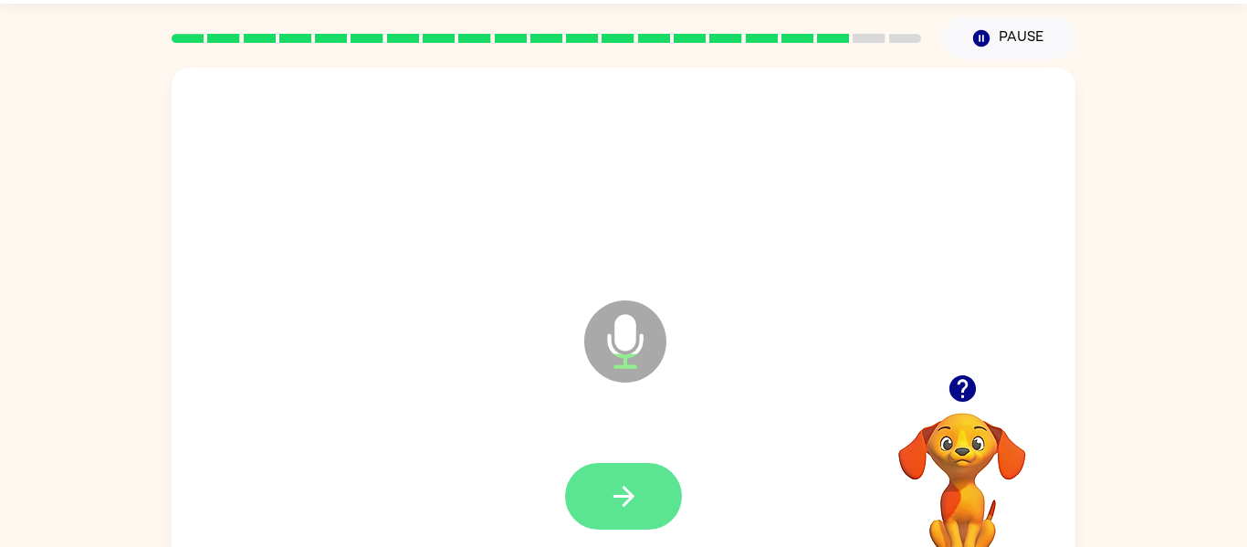
click at [653, 477] on button "button" at bounding box center [623, 496] width 117 height 67
click at [646, 494] on button "button" at bounding box center [623, 496] width 117 height 67
